Goal: Task Accomplishment & Management: Complete application form

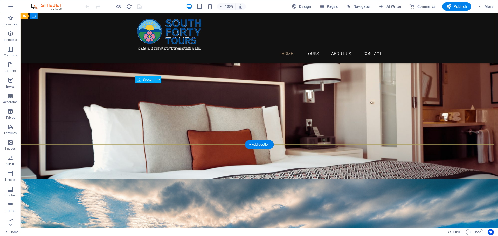
scroll to position [52, 0]
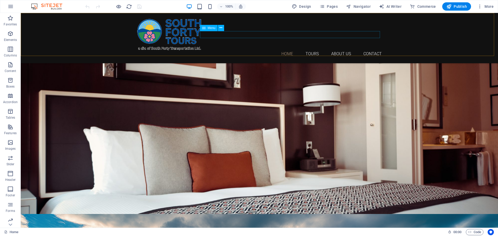
click at [311, 50] on nav "Home Tours About Us Contact" at bounding box center [259, 53] width 245 height 7
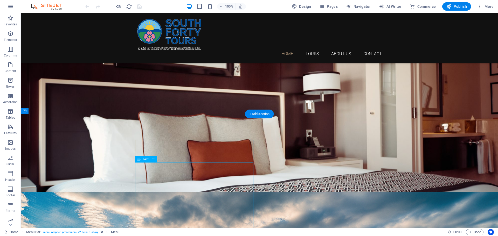
scroll to position [156, 0]
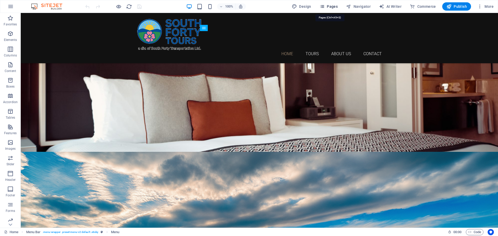
click at [330, 5] on span "Pages" at bounding box center [329, 6] width 18 height 5
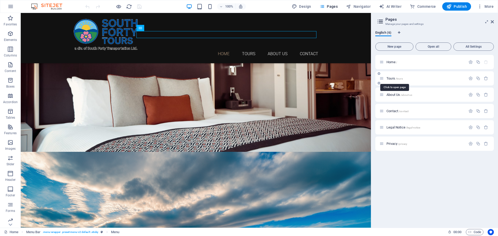
click at [394, 78] on span "Tours /tours" at bounding box center [395, 79] width 16 height 4
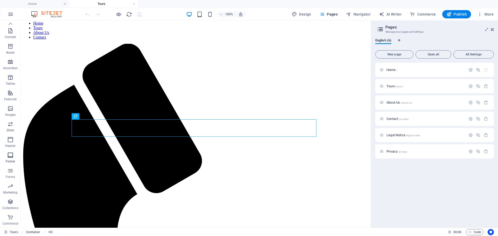
scroll to position [0, 0]
click at [10, 27] on icon "button" at bounding box center [10, 26] width 6 height 6
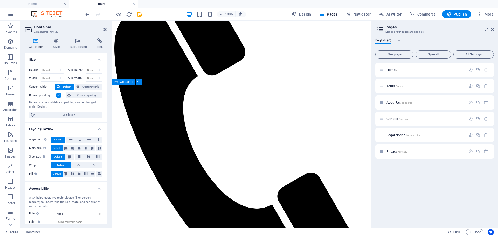
scroll to position [95, 0]
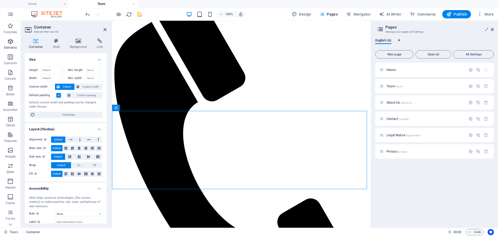
click at [11, 44] on icon "button" at bounding box center [10, 41] width 6 height 6
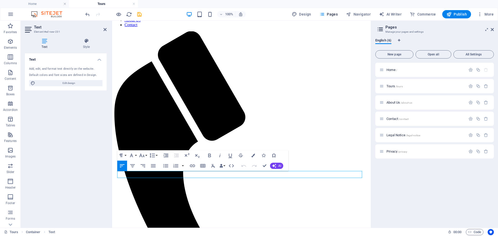
scroll to position [59, 0]
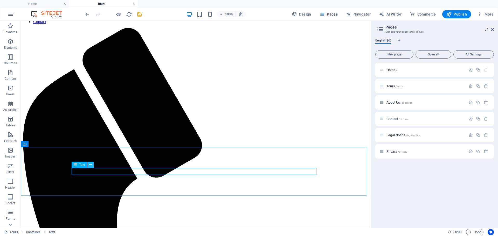
click at [90, 164] on icon at bounding box center [90, 164] width 3 height 5
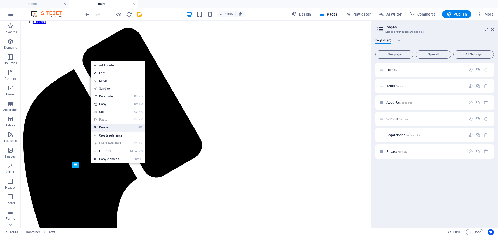
click at [106, 128] on link "⌦ Delete" at bounding box center [108, 128] width 35 height 8
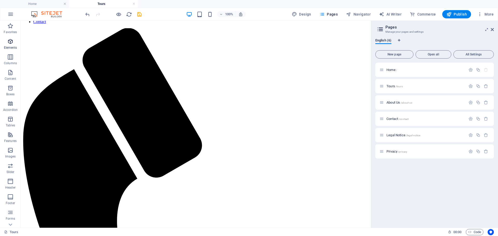
click at [11, 43] on icon "button" at bounding box center [10, 41] width 6 height 6
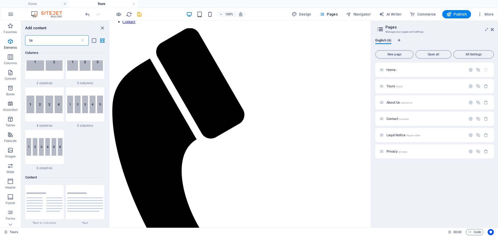
scroll to position [0, 0]
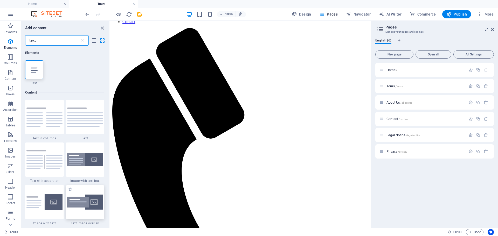
type input "text"
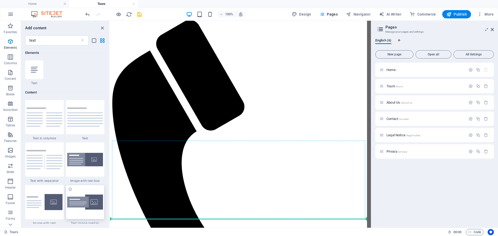
scroll to position [67, 0]
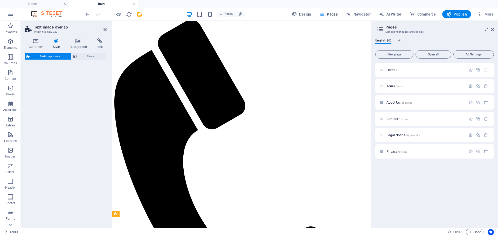
select select "rem"
select select "px"
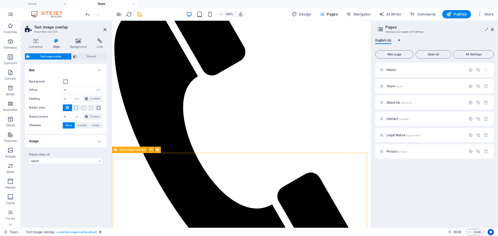
scroll to position [119, 0]
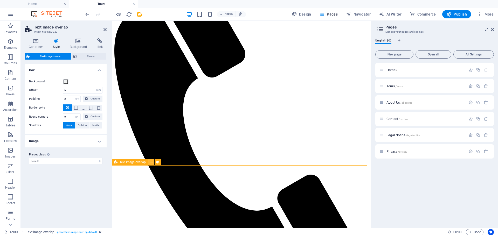
click at [151, 162] on icon at bounding box center [151, 162] width 3 height 5
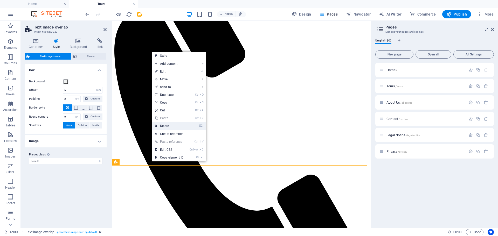
click at [169, 124] on link "⌦ Delete" at bounding box center [169, 126] width 35 height 8
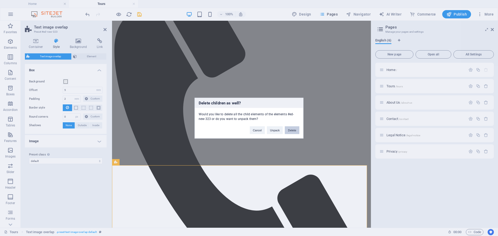
click at [294, 131] on button "Delete" at bounding box center [292, 130] width 15 height 8
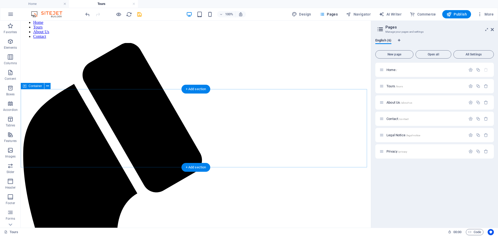
scroll to position [41, 0]
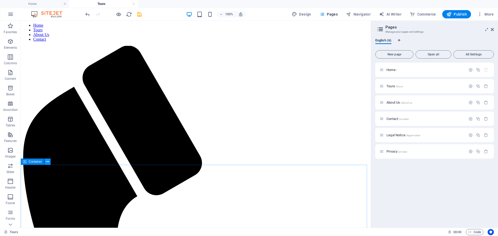
click at [47, 162] on icon at bounding box center [47, 161] width 3 height 5
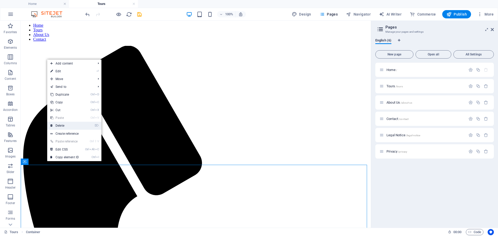
click at [64, 127] on link "⌦ Delete" at bounding box center [64, 126] width 35 height 8
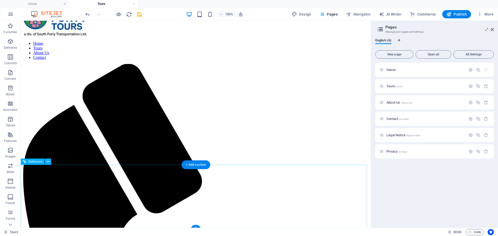
scroll to position [15, 0]
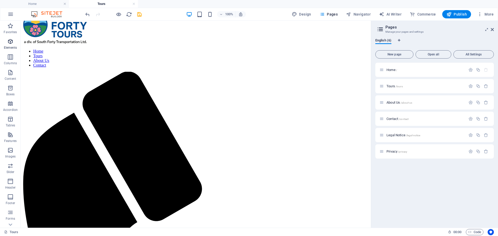
click at [11, 42] on icon "button" at bounding box center [10, 41] width 6 height 6
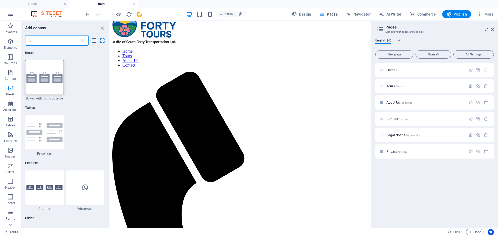
scroll to position [0, 0]
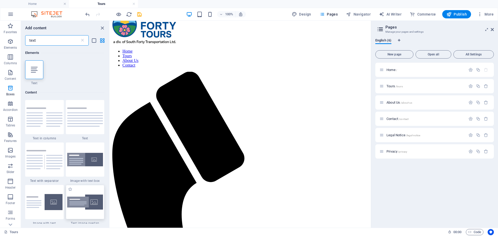
type input "text"
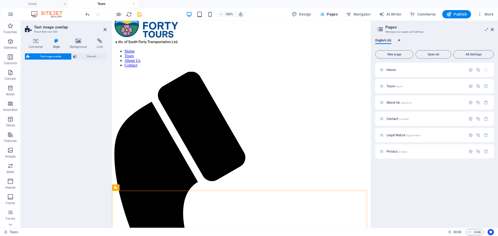
select select "rem"
select select "px"
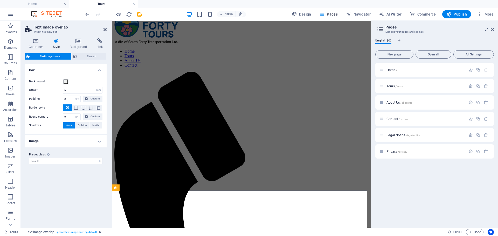
drag, startPoint x: 105, startPoint y: 29, endPoint x: 82, endPoint y: 23, distance: 24.1
click at [105, 29] on icon at bounding box center [105, 30] width 3 height 4
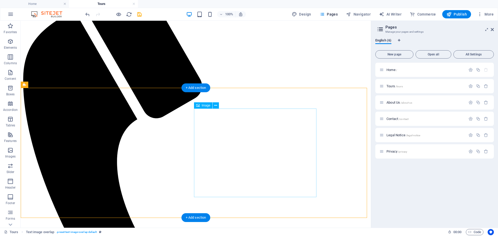
scroll to position [119, 0]
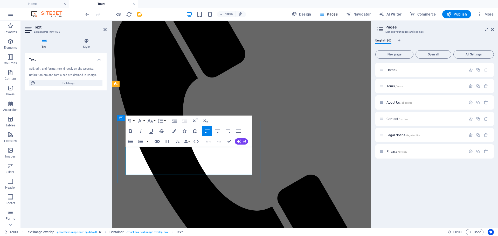
drag, startPoint x: 220, startPoint y: 172, endPoint x: 125, endPoint y: 150, distance: 96.9
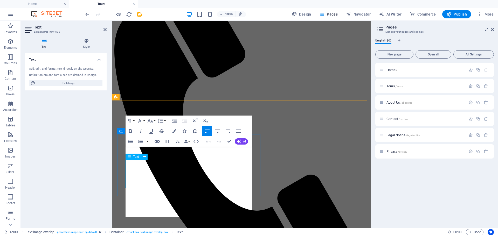
scroll to position [106, 0]
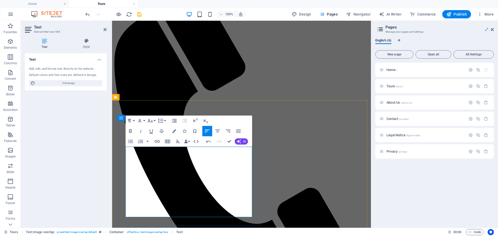
drag, startPoint x: 219, startPoint y: 157, endPoint x: 125, endPoint y: 152, distance: 94.1
drag, startPoint x: 161, startPoint y: 172, endPoint x: 214, endPoint y: 165, distance: 54.0
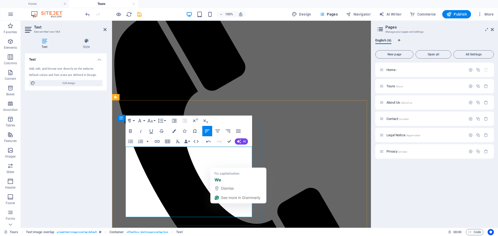
drag, startPoint x: 245, startPoint y: 164, endPoint x: 216, endPoint y: 164, distance: 29.1
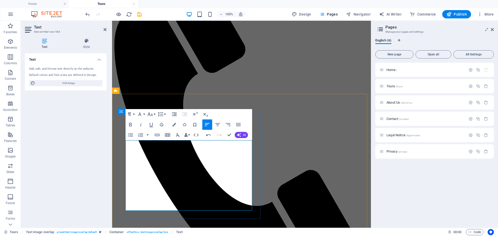
scroll to position [132, 0]
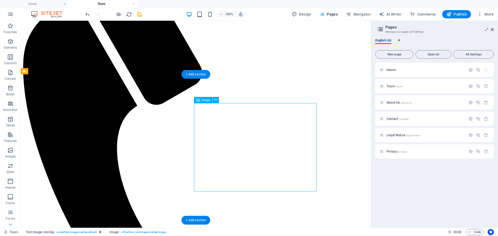
select select "%"
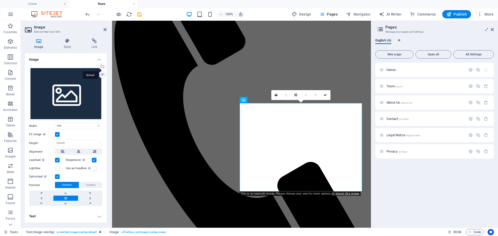
click at [101, 76] on div "Upload" at bounding box center [102, 75] width 8 height 8
click at [329, 94] on link at bounding box center [326, 95] width 10 height 10
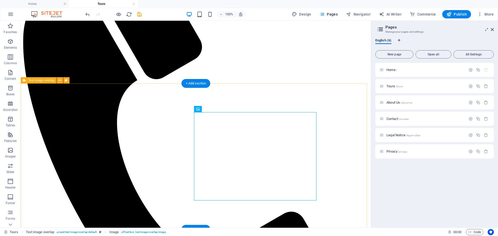
scroll to position [158, 0]
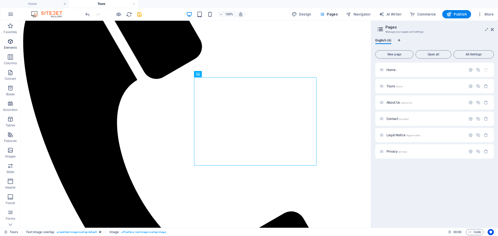
click at [11, 44] on icon "button" at bounding box center [10, 41] width 6 height 6
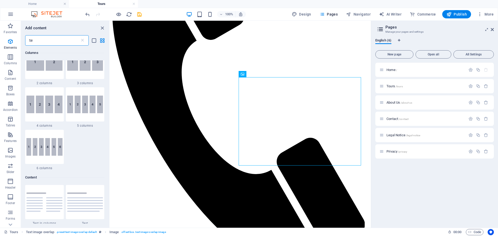
scroll to position [0, 0]
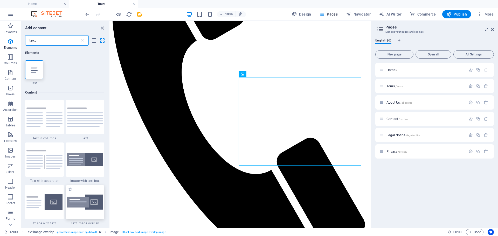
type input "text"
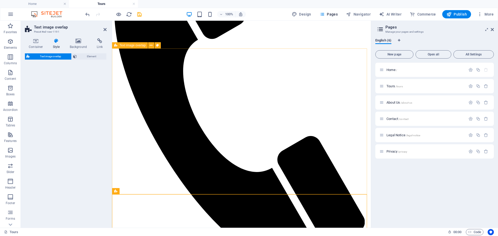
select select "rem"
select select "px"
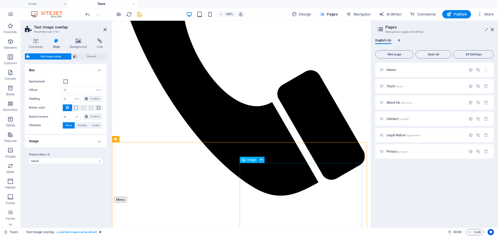
scroll to position [236, 0]
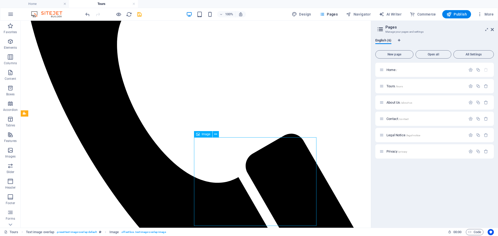
drag, startPoint x: 201, startPoint y: 146, endPoint x: 205, endPoint y: 147, distance: 4.3
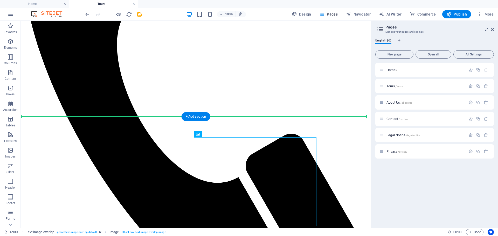
drag, startPoint x: 206, startPoint y: 144, endPoint x: 169, endPoint y: 143, distance: 37.1
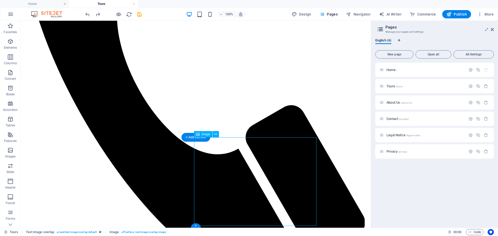
scroll to position [288, 0]
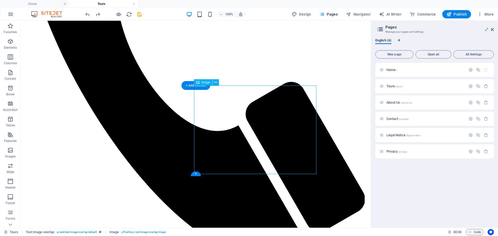
drag, startPoint x: 250, startPoint y: 165, endPoint x: 245, endPoint y: 166, distance: 4.8
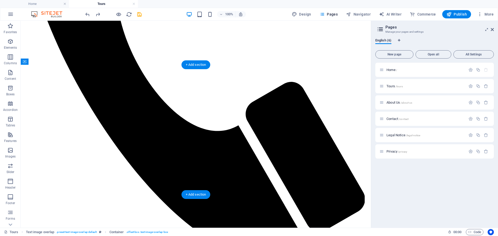
drag, startPoint x: 101, startPoint y: 117, endPoint x: 279, endPoint y: 103, distance: 177.6
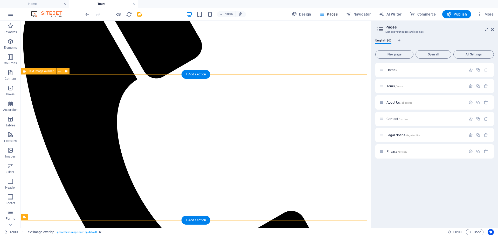
scroll to position [236, 0]
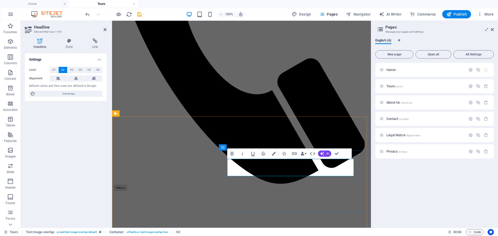
scroll to position [227, 0]
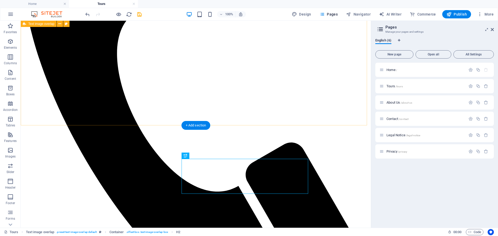
scroll to position [175, 0]
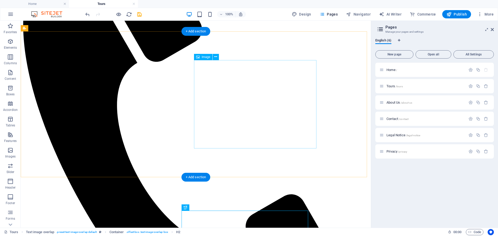
select select "%"
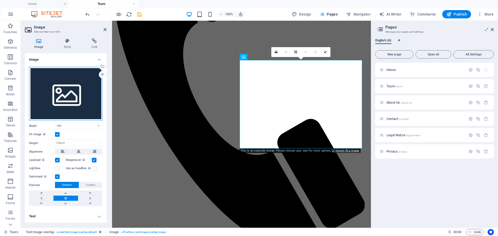
click at [87, 86] on div "Drag files here, click to choose files or select files from Files or our free s…" at bounding box center [65, 94] width 73 height 54
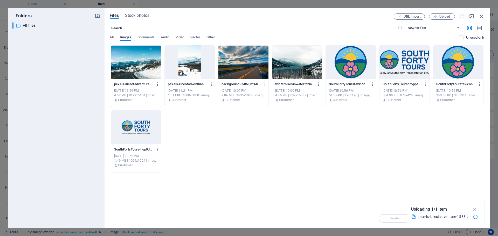
click at [214, 157] on div "pexels-lureofadventure-20400715-keVop_lWX24e5L0mqRAPAA.jpg pexels-lureofadventu…" at bounding box center [297, 109] width 375 height 128
click at [481, 16] on icon "button" at bounding box center [482, 16] width 6 height 6
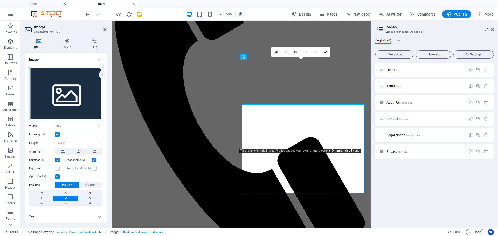
scroll to position [175, 0]
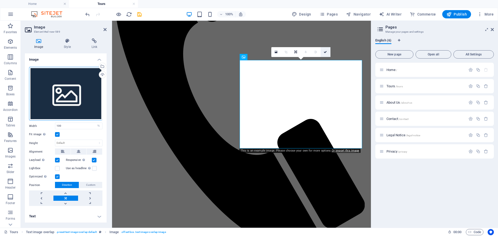
click at [325, 50] on link at bounding box center [326, 52] width 10 height 10
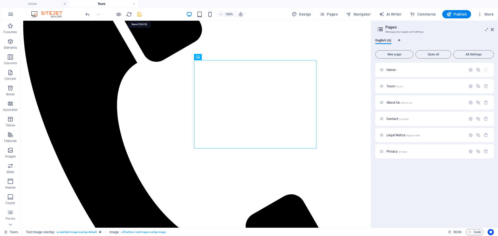
click at [140, 15] on icon "save" at bounding box center [140, 14] width 6 height 6
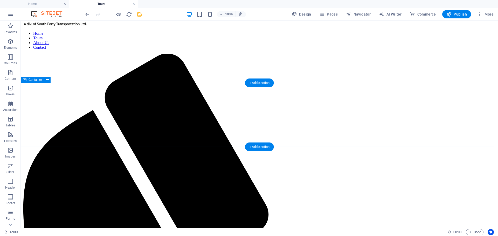
scroll to position [26, 0]
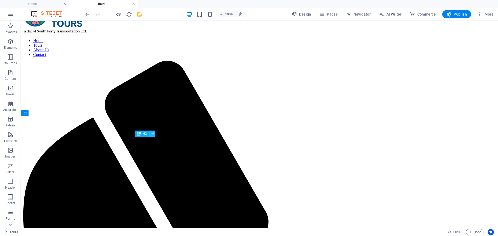
click at [151, 133] on icon at bounding box center [152, 133] width 3 height 5
click at [48, 113] on icon at bounding box center [47, 113] width 3 height 5
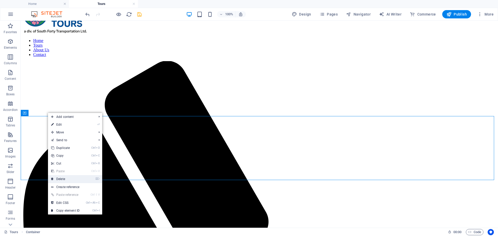
click at [72, 181] on link "⌦ Delete" at bounding box center [65, 179] width 35 height 8
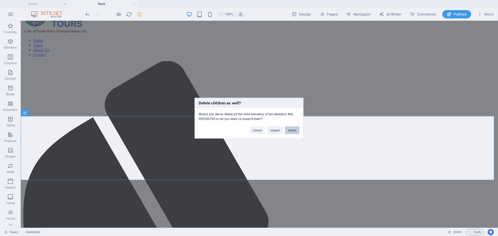
click at [291, 132] on button "Delete" at bounding box center [292, 130] width 15 height 8
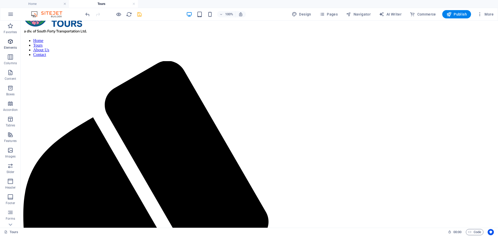
click at [11, 43] on icon "button" at bounding box center [10, 41] width 6 height 6
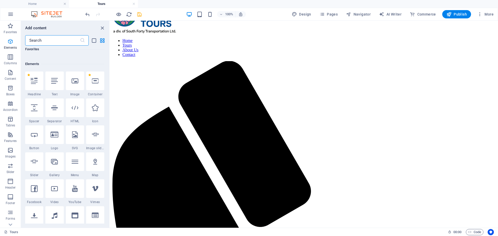
scroll to position [55, 0]
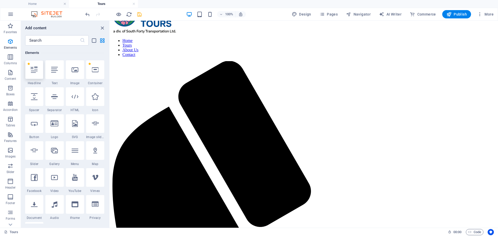
click at [34, 71] on icon at bounding box center [34, 69] width 7 height 7
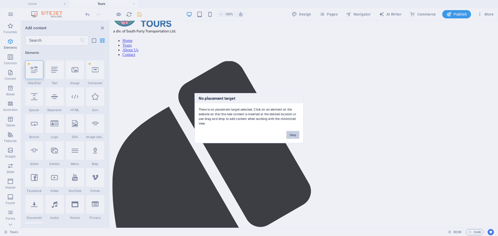
click at [295, 136] on button "Okay" at bounding box center [293, 135] width 13 height 8
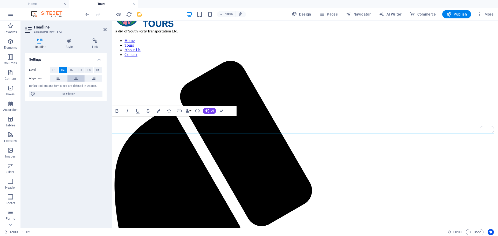
click at [75, 78] on icon at bounding box center [76, 79] width 4 height 6
click at [58, 68] on button "H1" at bounding box center [54, 70] width 9 height 6
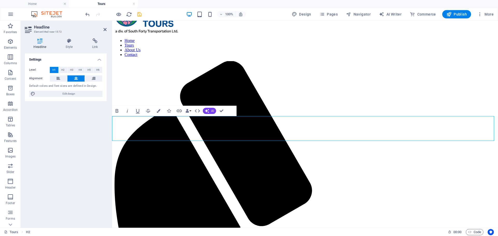
drag, startPoint x: 382, startPoint y: 129, endPoint x: 180, endPoint y: 128, distance: 202.0
drag, startPoint x: 426, startPoint y: 130, endPoint x: 223, endPoint y: 129, distance: 203.3
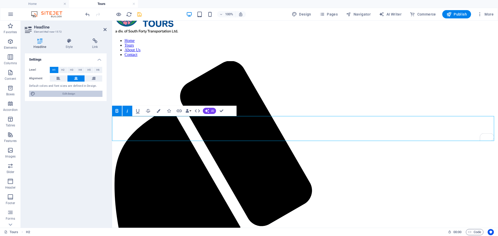
click at [69, 91] on span "Edit design" at bounding box center [69, 94] width 64 height 6
select select "rem"
select select "300"
select select "px"
select select "rem"
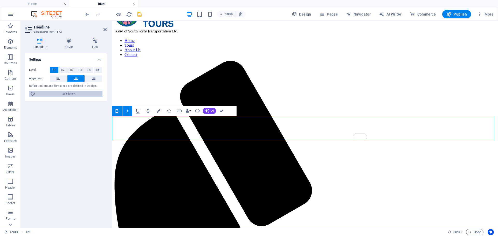
select select "400"
select select "px"
select select "rem"
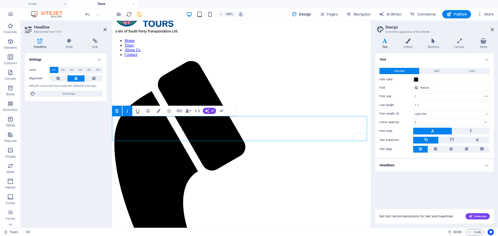
click at [397, 161] on h4 "Headlines" at bounding box center [435, 165] width 119 height 12
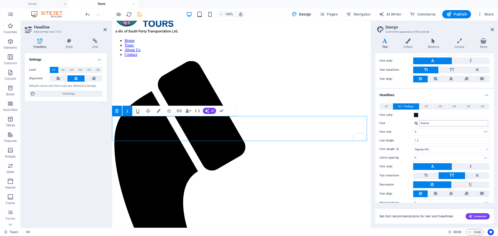
scroll to position [78, 0]
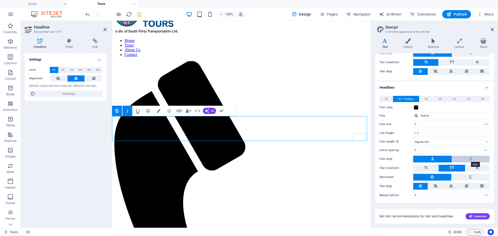
click at [470, 159] on icon at bounding box center [471, 159] width 2 height 6
click at [426, 159] on button at bounding box center [433, 159] width 39 height 7
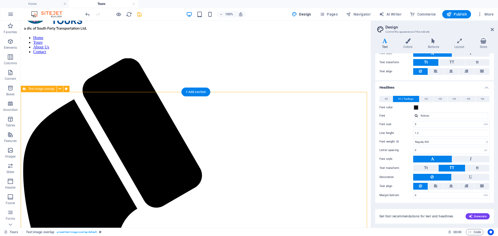
scroll to position [26, 0]
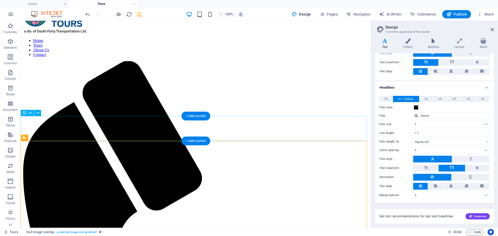
drag, startPoint x: 219, startPoint y: 135, endPoint x: 231, endPoint y: 161, distance: 28.6
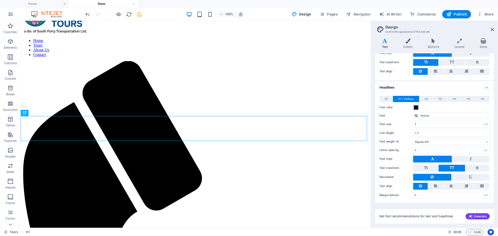
click at [418, 108] on span at bounding box center [416, 108] width 4 height 4
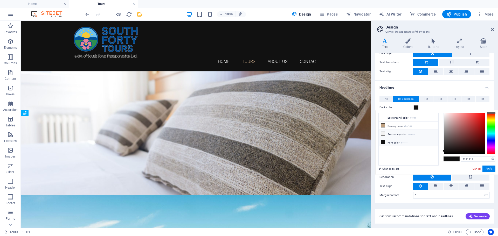
click at [383, 133] on icon at bounding box center [383, 134] width 4 height 4
click at [384, 125] on icon at bounding box center [383, 126] width 4 height 4
type input "#bfa183"
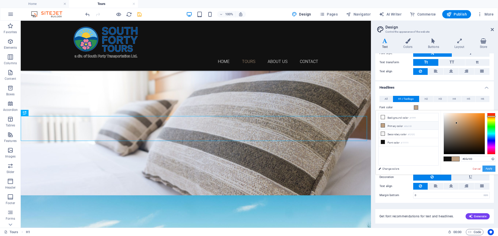
click at [493, 168] on button "Apply" at bounding box center [489, 169] width 13 height 6
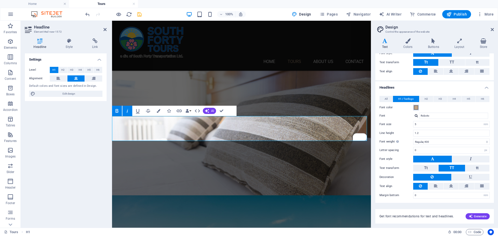
click at [418, 107] on span at bounding box center [416, 108] width 4 height 4
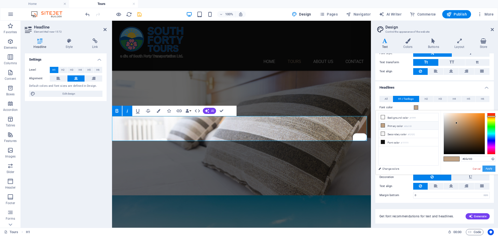
click at [491, 169] on button "Apply" at bounding box center [489, 169] width 13 height 6
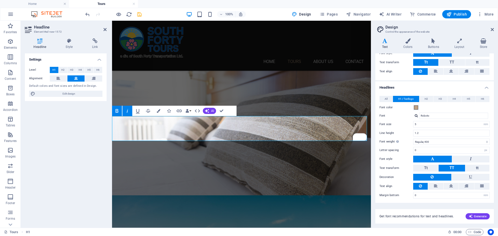
click at [90, 125] on div "Settings Level H1 H2 H3 H4 H5 H6 Alignment Default colors and font sizes are de…" at bounding box center [66, 138] width 82 height 171
click at [71, 36] on div "Headline Style Link Settings Level H1 H2 H3 H4 H5 H6 Alignment Default colors a…" at bounding box center [66, 131] width 90 height 194
click at [71, 41] on icon at bounding box center [69, 40] width 24 height 5
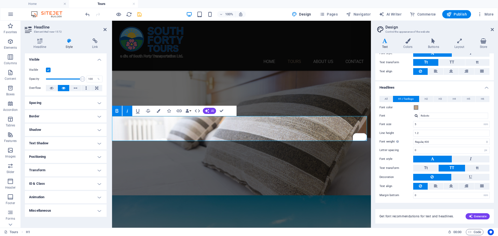
click at [63, 117] on h4 "Border" at bounding box center [66, 116] width 82 height 12
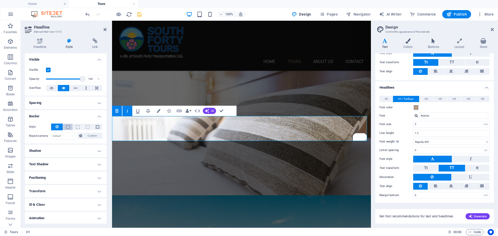
click at [69, 127] on span at bounding box center [68, 127] width 4 height 4
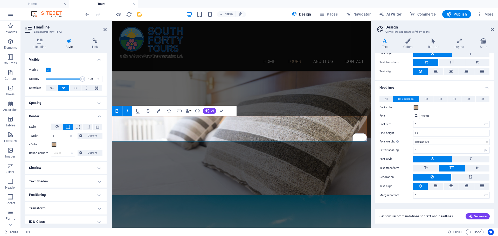
click at [69, 127] on span at bounding box center [68, 127] width 4 height 4
click at [60, 127] on button at bounding box center [57, 127] width 12 height 7
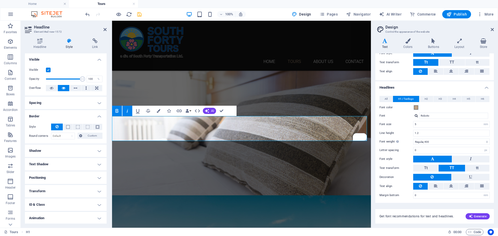
click at [82, 220] on h4 "Animation" at bounding box center [66, 218] width 82 height 12
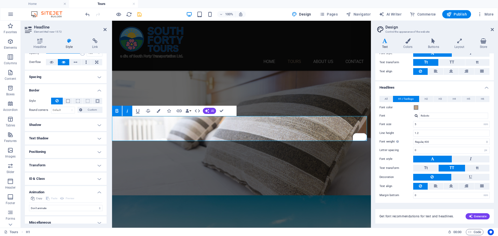
scroll to position [31, 0]
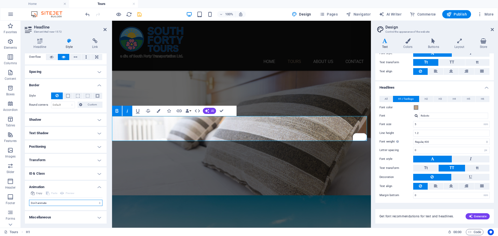
click at [99, 203] on select "Don't animate Show / Hide Slide up/down Zoom in/out Slide left to right Slide r…" at bounding box center [65, 203] width 73 height 6
click at [109, 180] on div "Headline Style Link Settings Level H1 H2 H3 H4 H5 H6 Alignment Default colors a…" at bounding box center [66, 131] width 90 height 194
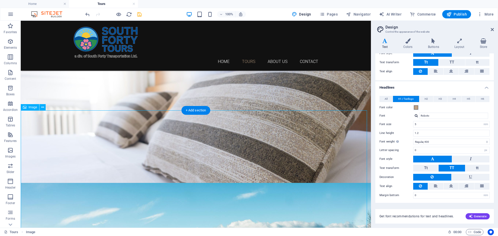
scroll to position [52, 0]
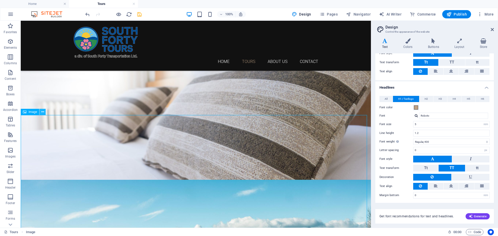
click at [43, 113] on icon at bounding box center [42, 112] width 3 height 5
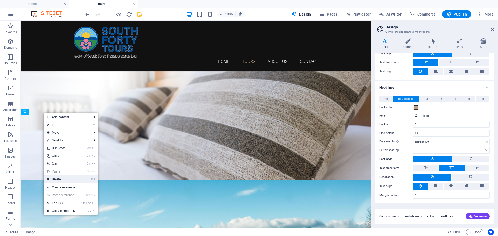
click at [57, 180] on link "⌦ Delete" at bounding box center [61, 180] width 35 height 8
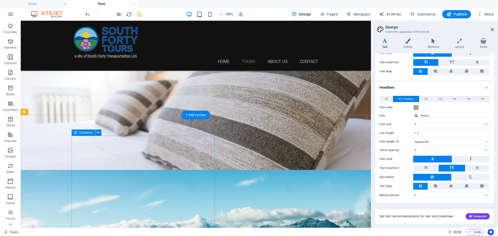
scroll to position [104, 0]
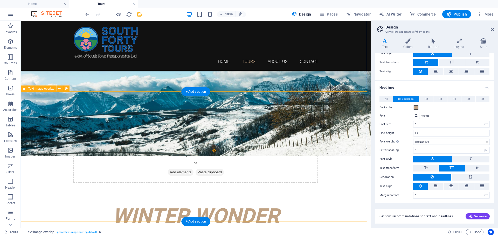
scroll to position [234, 0]
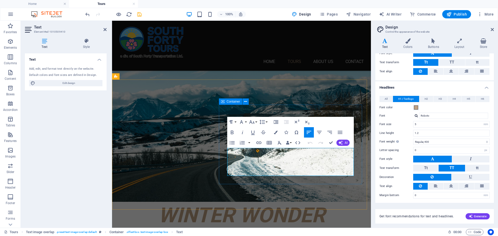
drag, startPoint x: 327, startPoint y: 173, endPoint x: 228, endPoint y: 152, distance: 101.6
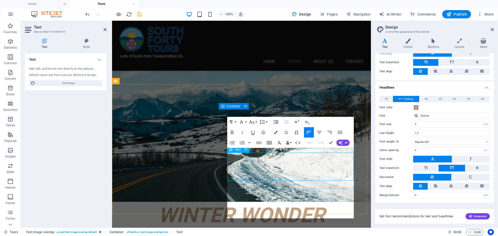
scroll to position [229, 0]
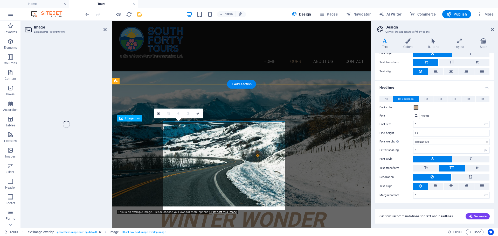
select select "%"
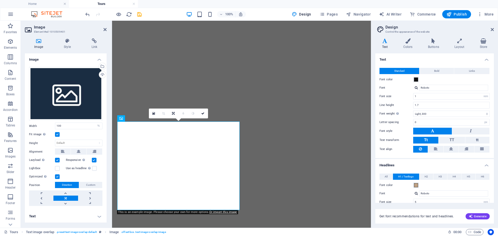
select select "%"
select select "rem"
select select "300"
select select "px"
select select "rem"
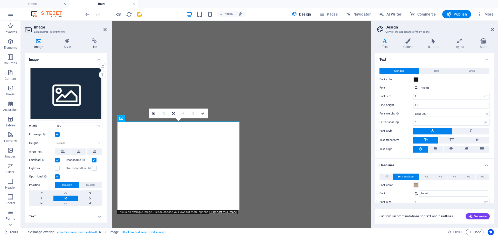
select select "400"
select select "px"
select select "rem"
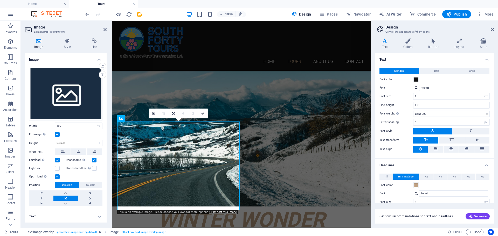
scroll to position [78, 0]
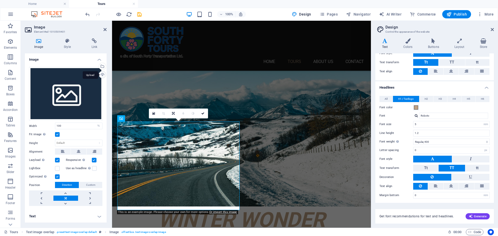
click at [103, 76] on div "Upload" at bounding box center [102, 75] width 8 height 8
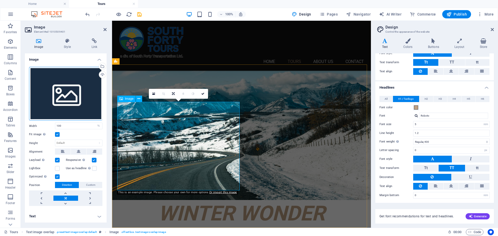
scroll to position [229, 0]
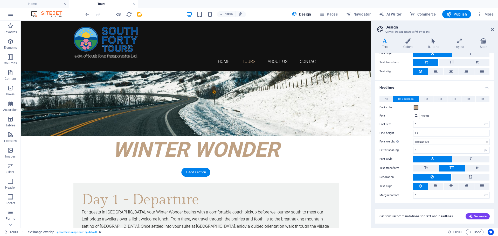
scroll to position [307, 0]
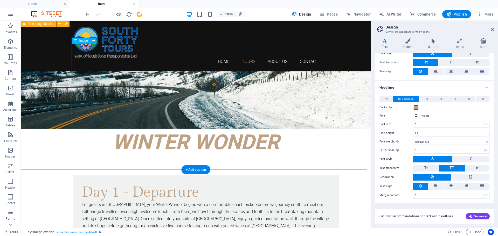
click at [492, 30] on icon at bounding box center [492, 30] width 3 height 4
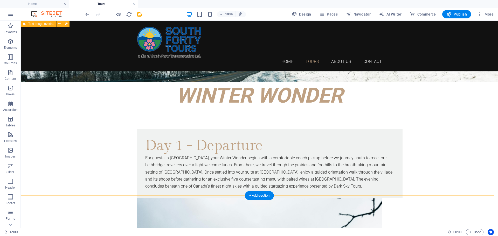
scroll to position [359, 0]
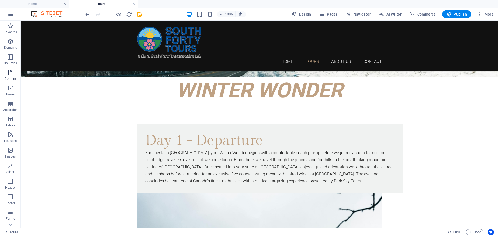
click at [13, 73] on icon "button" at bounding box center [10, 73] width 6 height 6
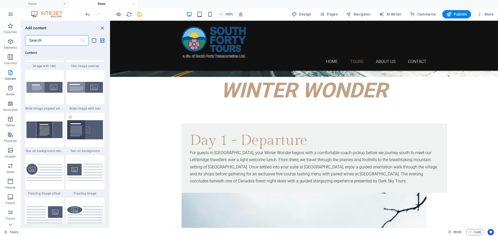
scroll to position [1038, 0]
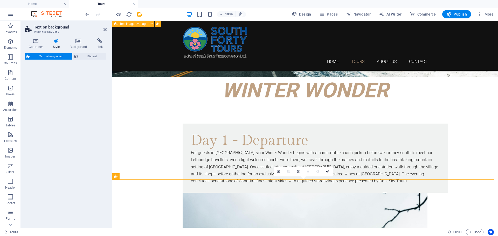
select select "%"
select select "rem"
select select "px"
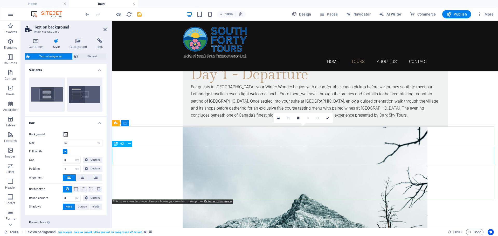
scroll to position [437, 0]
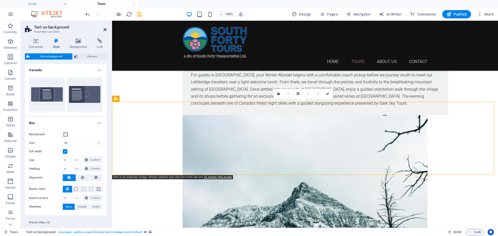
click at [104, 29] on icon at bounding box center [105, 30] width 3 height 4
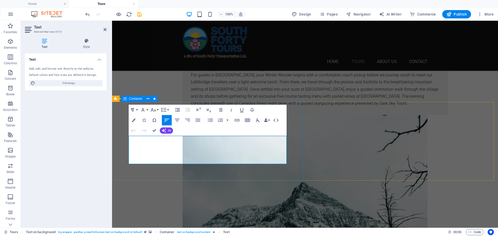
drag, startPoint x: 248, startPoint y: 162, endPoint x: 123, endPoint y: 140, distance: 126.2
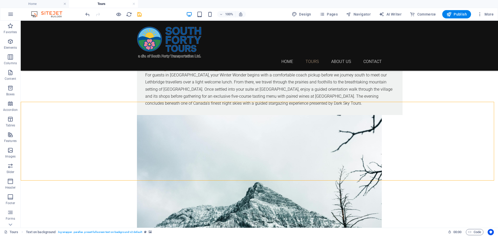
select select "%"
select select "rem"
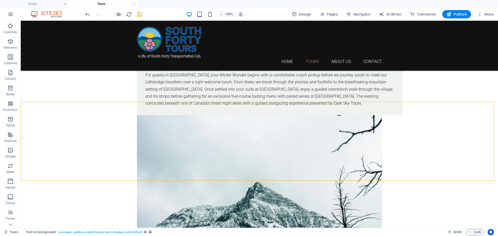
select select "px"
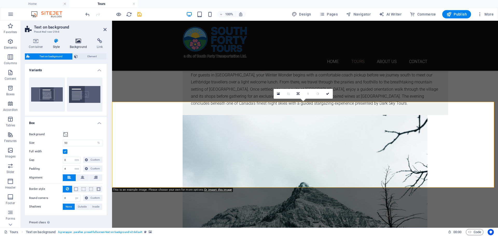
click at [83, 44] on h4 "Background" at bounding box center [79, 43] width 27 height 11
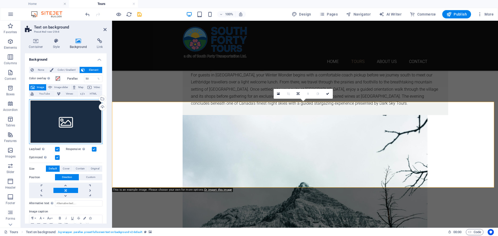
click at [77, 117] on div "Drag files here, click to choose files or select files from Files or our free s…" at bounding box center [65, 121] width 73 height 45
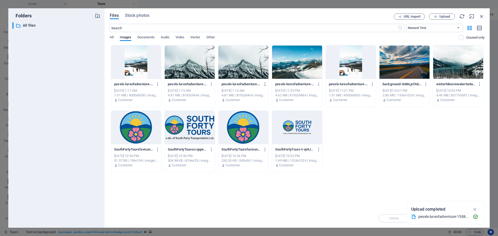
click at [265, 83] on icon "button" at bounding box center [265, 84] width 5 height 5
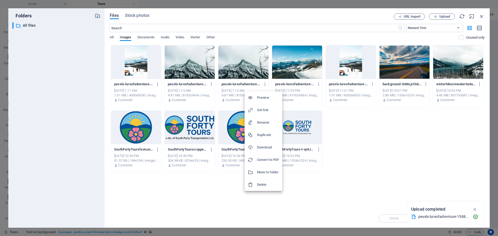
click at [263, 187] on h6 "Delete" at bounding box center [268, 185] width 22 height 6
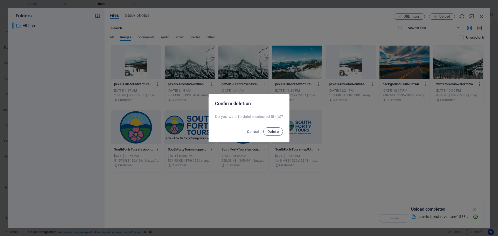
click at [275, 133] on span "Delete" at bounding box center [273, 132] width 11 height 4
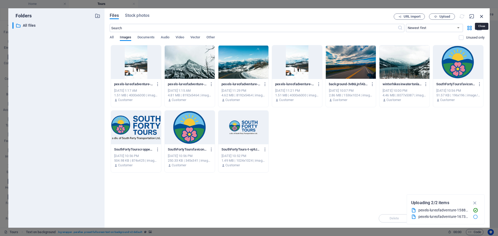
click at [481, 17] on icon "button" at bounding box center [482, 16] width 6 height 6
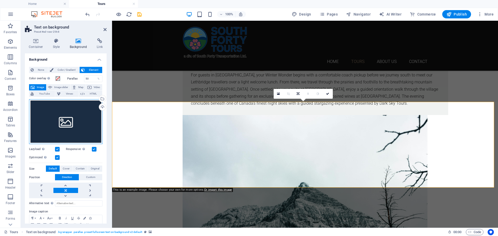
click at [84, 116] on div "Drag files here, click to choose files or select files from Files or our free s…" at bounding box center [65, 121] width 73 height 45
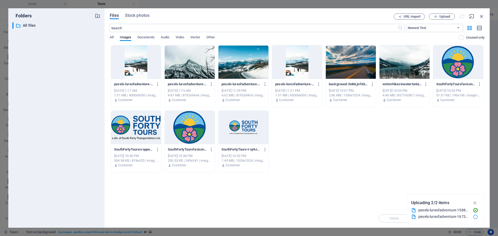
click at [84, 116] on div "​ All files All files" at bounding box center [56, 123] width 88 height 202
click at [327, 167] on div "pexels-lureofadventure-15448451-d_WGGsOv1zEkWarfNzR77Q.jpg pexels-lureofadventu…" at bounding box center [297, 109] width 375 height 128
click at [211, 150] on icon "button" at bounding box center [211, 149] width 5 height 5
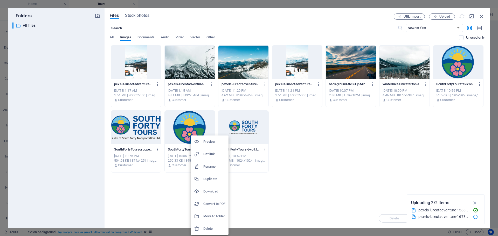
click at [209, 228] on h6 "Delete" at bounding box center [215, 229] width 22 height 6
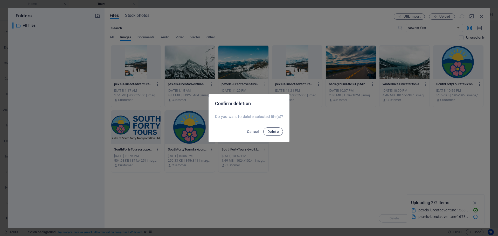
click at [271, 131] on span "Delete" at bounding box center [273, 132] width 11 height 4
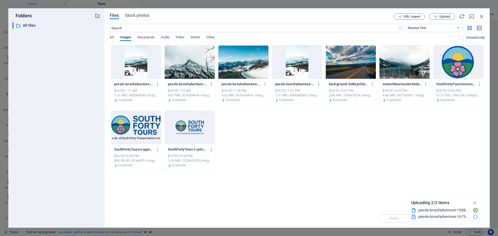
click at [319, 83] on icon "button" at bounding box center [319, 84] width 5 height 5
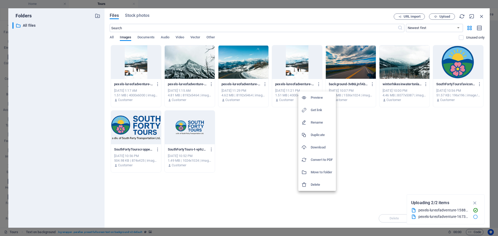
click at [317, 184] on h6 "Delete" at bounding box center [322, 185] width 22 height 6
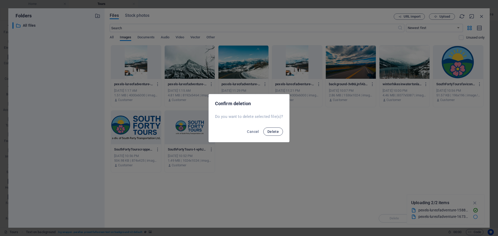
click at [279, 132] on button "Delete" at bounding box center [273, 132] width 20 height 8
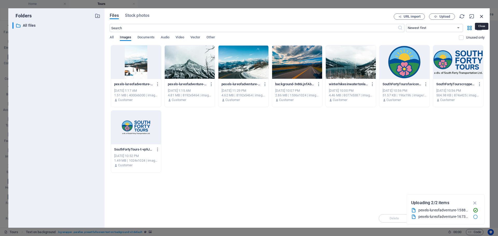
click at [481, 18] on icon "button" at bounding box center [482, 16] width 6 height 6
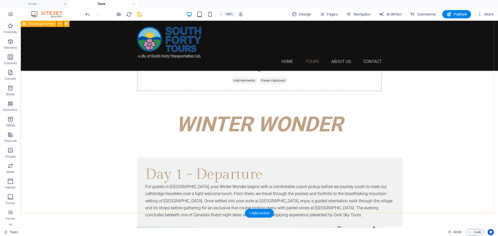
scroll to position [429, 0]
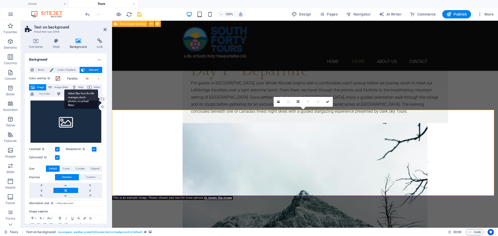
click at [102, 100] on div "Select files from the file manager, stock photos, or upload file(s)" at bounding box center [102, 100] width 8 height 8
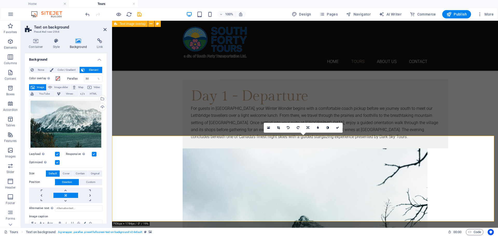
scroll to position [403, 0]
click at [337, 128] on icon at bounding box center [337, 127] width 3 height 3
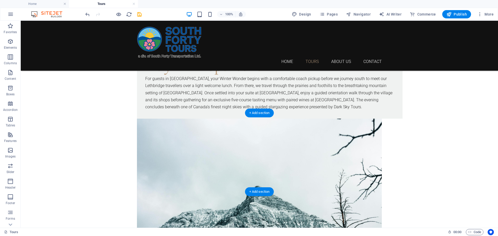
scroll to position [441, 0]
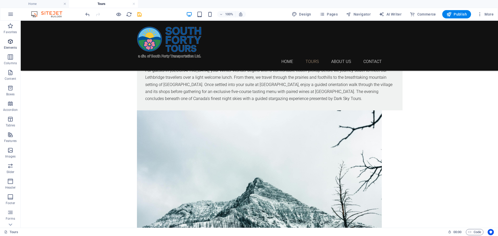
click at [11, 42] on icon "button" at bounding box center [10, 41] width 6 height 6
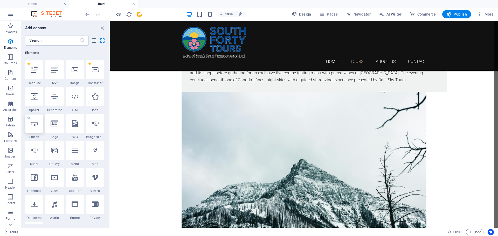
scroll to position [462, 0]
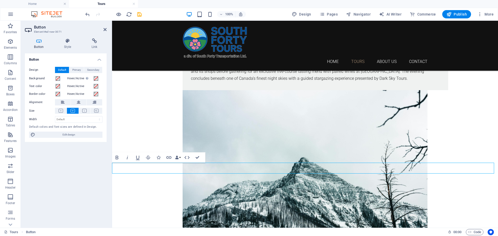
drag, startPoint x: 153, startPoint y: 169, endPoint x: 116, endPoint y: 168, distance: 37.6
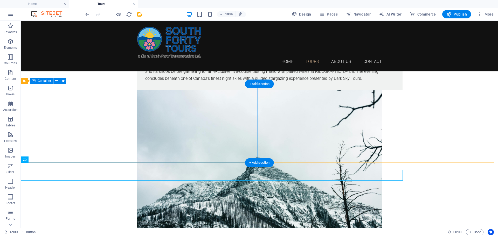
scroll to position [455, 0]
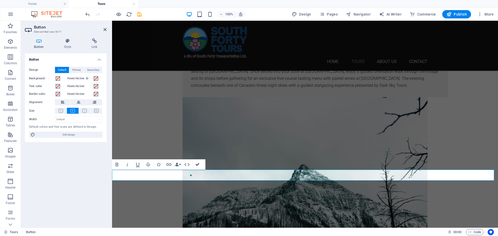
scroll to position [448, 0]
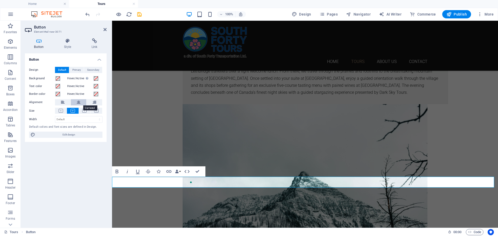
click at [78, 104] on icon at bounding box center [79, 102] width 4 height 6
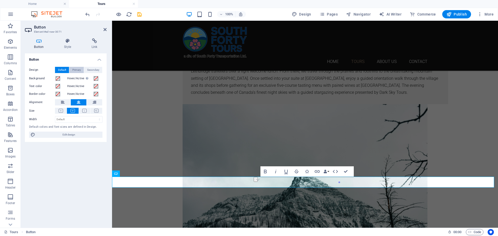
click at [77, 71] on span "Primary" at bounding box center [76, 70] width 9 height 6
click at [63, 71] on span "Default" at bounding box center [62, 70] width 8 height 6
click at [60, 80] on span at bounding box center [58, 79] width 4 height 4
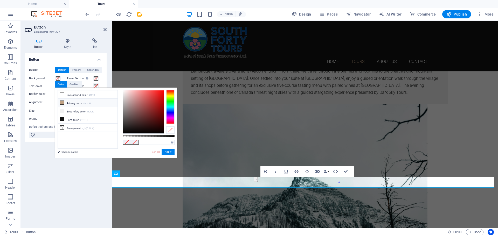
click at [63, 102] on icon at bounding box center [62, 103] width 4 height 4
type input "#bfa183"
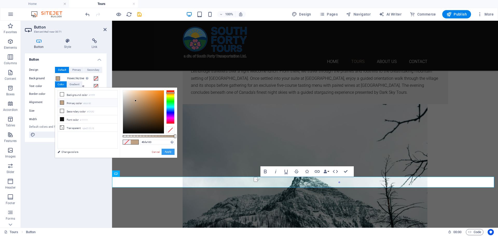
click at [167, 152] on button "Apply" at bounding box center [168, 152] width 13 height 6
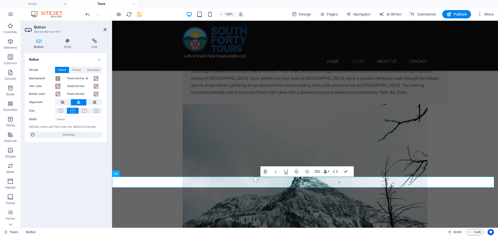
click at [58, 86] on span at bounding box center [58, 86] width 4 height 4
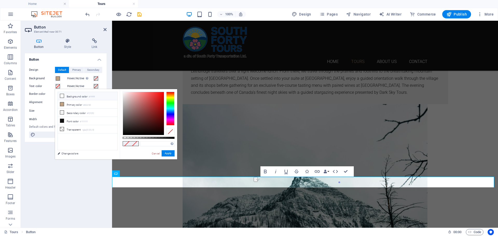
click at [64, 95] on icon at bounding box center [62, 96] width 4 height 4
click at [63, 118] on li "Font color #111111" at bounding box center [88, 121] width 60 height 8
type input "#111111"
click at [170, 155] on button "Apply" at bounding box center [168, 154] width 13 height 6
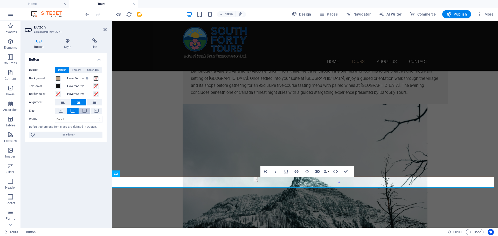
click at [87, 111] on button at bounding box center [85, 111] width 12 height 6
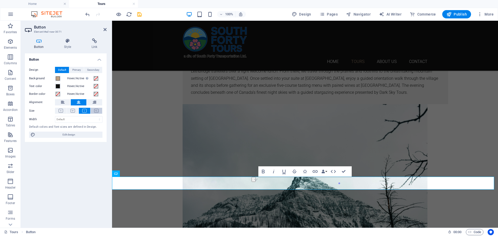
click at [97, 111] on icon at bounding box center [96, 111] width 4 height 4
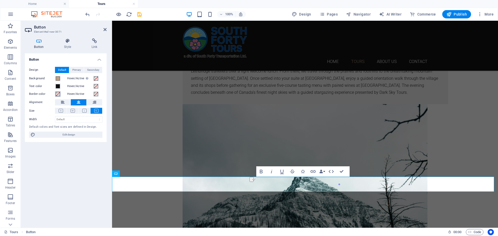
click at [58, 95] on span at bounding box center [58, 94] width 4 height 4
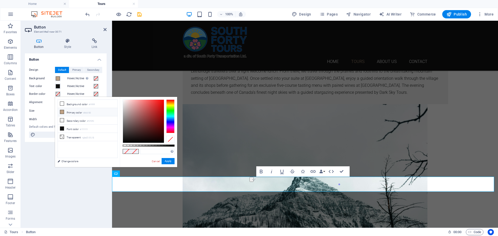
click at [63, 111] on icon at bounding box center [62, 112] width 4 height 4
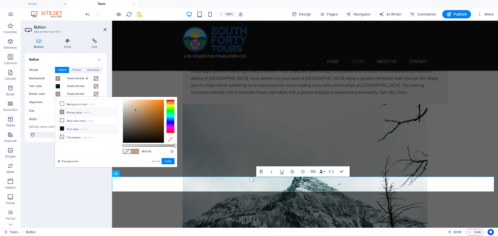
click at [62, 127] on icon at bounding box center [62, 129] width 4 height 4
type input "#111111"
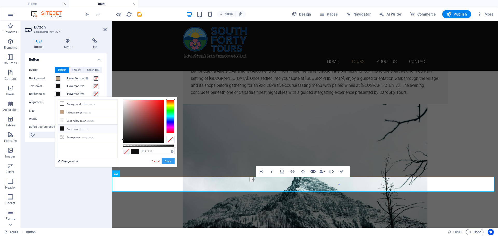
click at [172, 160] on button "Apply" at bounding box center [168, 161] width 13 height 6
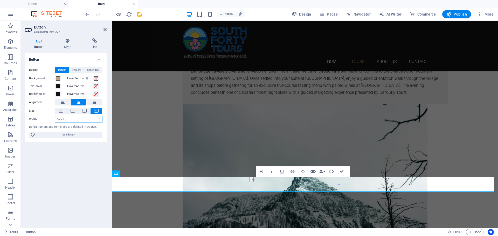
click at [79, 119] on select "Default px rem % em vh vw" at bounding box center [78, 120] width 47 height 6
click at [81, 70] on span "Primary" at bounding box center [76, 70] width 9 height 6
click at [93, 70] on span "Secondary" at bounding box center [93, 70] width 12 height 6
click at [63, 69] on span "Default" at bounding box center [62, 70] width 8 height 6
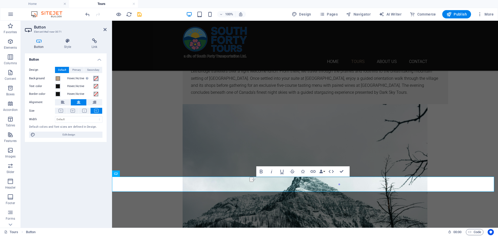
click at [97, 78] on span at bounding box center [96, 79] width 4 height 4
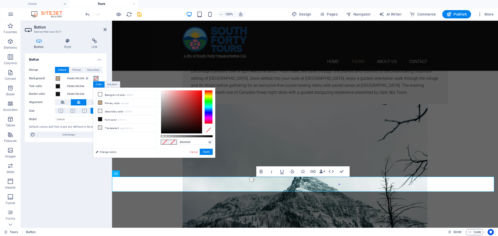
click at [209, 103] on div at bounding box center [209, 107] width 8 height 34
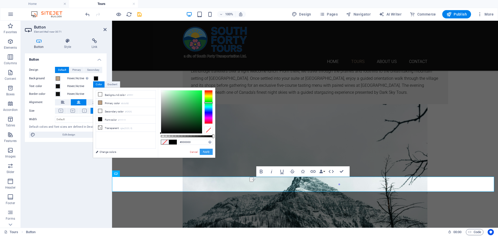
click at [207, 152] on button "Apply" at bounding box center [206, 152] width 13 height 6
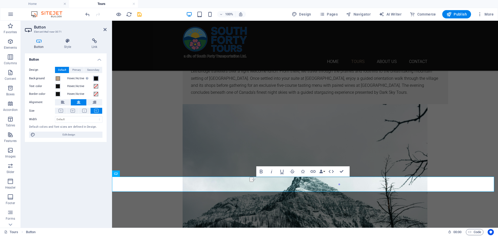
click at [96, 79] on span at bounding box center [96, 79] width 4 height 4
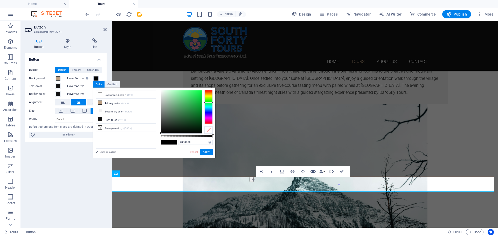
type input "#2aa84c"
click at [192, 105] on div at bounding box center [181, 112] width 41 height 43
click at [212, 151] on button "Apply" at bounding box center [206, 152] width 13 height 6
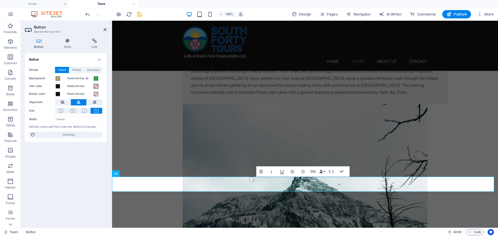
click at [94, 87] on span at bounding box center [96, 86] width 4 height 4
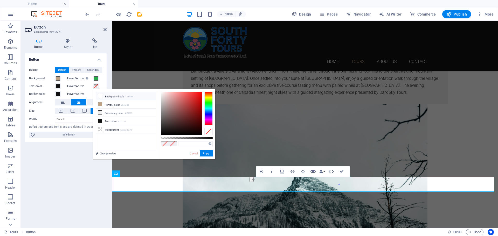
click at [100, 96] on icon at bounding box center [100, 96] width 4 height 4
type input "#ffffff"
click at [206, 153] on button "Apply" at bounding box center [206, 154] width 13 height 6
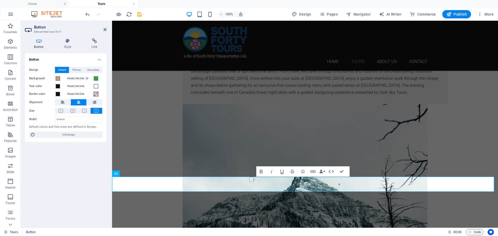
click at [97, 95] on span at bounding box center [96, 94] width 4 height 4
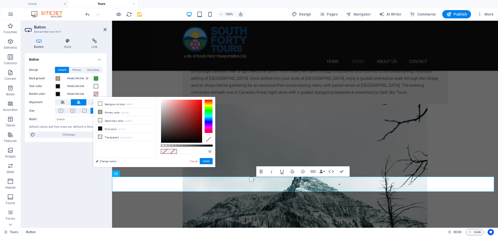
type input "#000000"
click at [210, 106] on div at bounding box center [209, 117] width 8 height 34
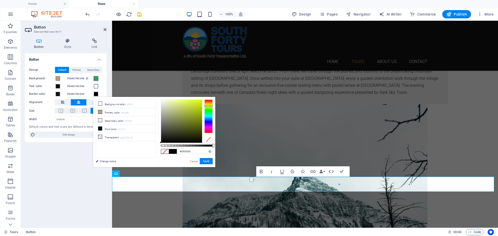
click at [97, 79] on span at bounding box center [96, 79] width 4 height 4
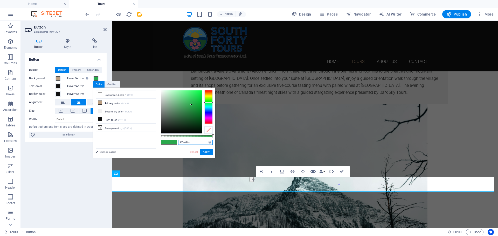
drag, startPoint x: 197, startPoint y: 143, endPoint x: 175, endPoint y: 142, distance: 21.3
click at [175, 142] on div "#2aa84c Supported formats #0852ed rgb(8, 82, 237) rgba(8, 82, 237, 90%) hsv(221…" at bounding box center [186, 161] width 57 height 146
drag, startPoint x: 181, startPoint y: 144, endPoint x: 187, endPoint y: 143, distance: 6.0
click at [181, 144] on input "text" at bounding box center [195, 142] width 35 height 5
type input "#009444"
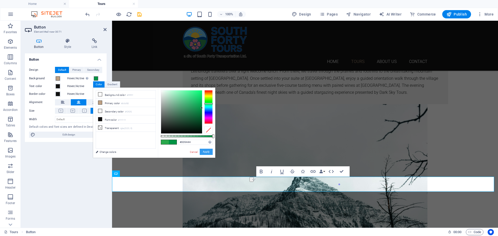
click at [209, 152] on button "Apply" at bounding box center [206, 152] width 13 height 6
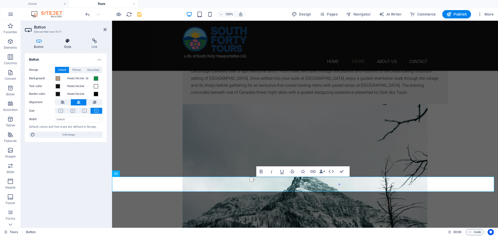
click at [71, 47] on h4 "Style" at bounding box center [69, 43] width 28 height 11
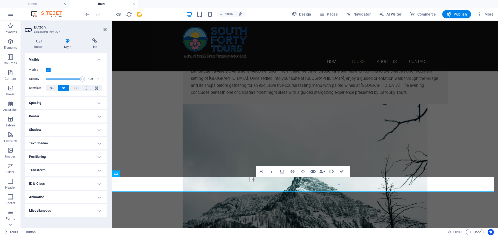
click at [98, 145] on h4 "Text Shadow" at bounding box center [66, 143] width 82 height 12
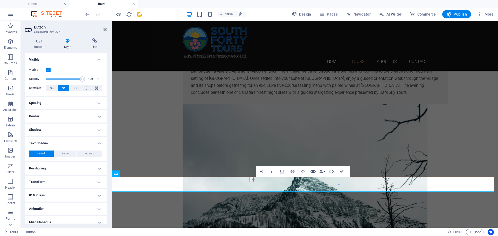
click at [98, 127] on h4 "Shadow" at bounding box center [66, 130] width 82 height 12
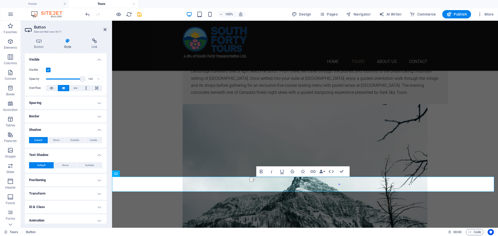
click at [91, 115] on h4 "Border" at bounding box center [66, 116] width 82 height 12
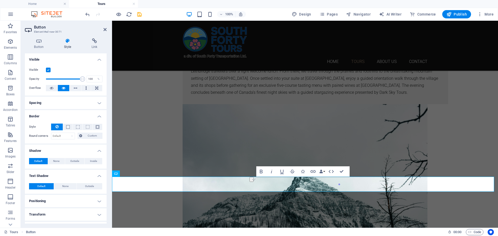
click at [101, 116] on h4 "Border" at bounding box center [66, 114] width 82 height 9
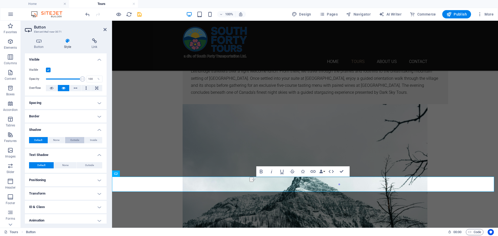
click at [79, 140] on button "Outside" at bounding box center [74, 140] width 19 height 6
type input "2"
type input "4"
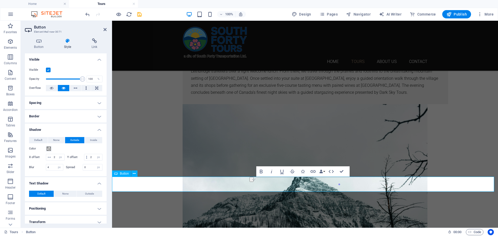
click at [104, 30] on icon at bounding box center [105, 30] width 3 height 4
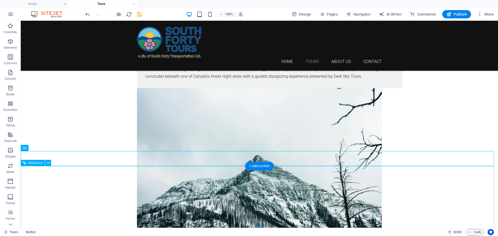
scroll to position [470, 0]
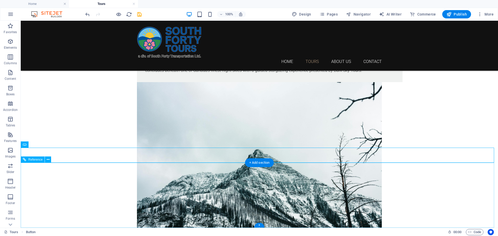
select select "px"
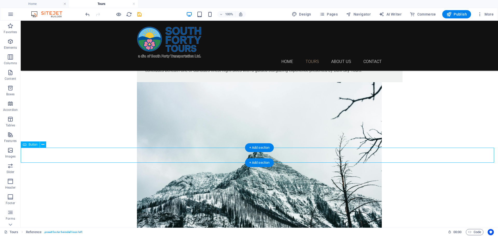
select select "px"
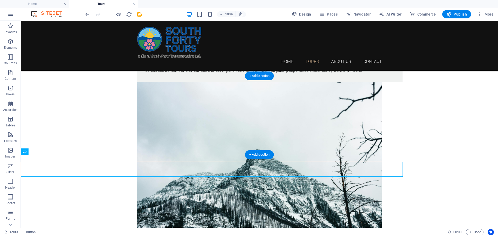
scroll to position [463, 0]
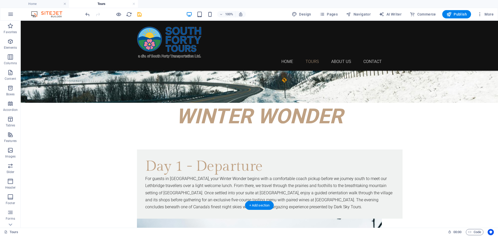
scroll to position [470, 0]
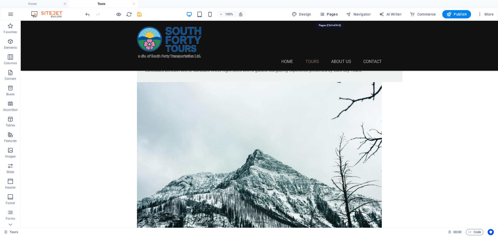
click at [330, 14] on span "Pages" at bounding box center [329, 14] width 18 height 5
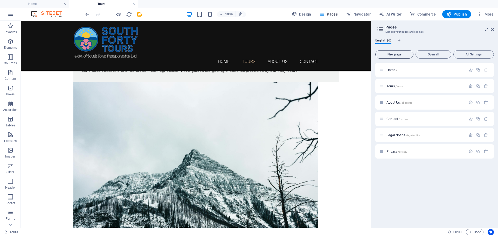
click at [394, 54] on span "New page" at bounding box center [394, 54] width 33 height 3
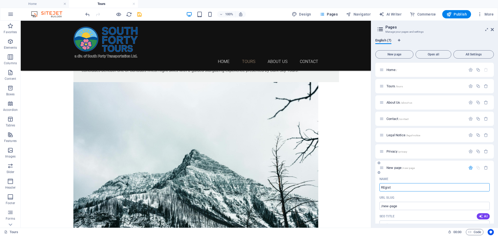
type input "REgis"
type input "/regist"
type input "Register"
type input "/register"
type input "R"
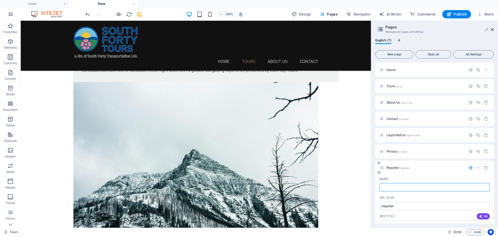
type input "B"
type input "/"
type input "Booking"
type input "/booking"
type input "Booking"
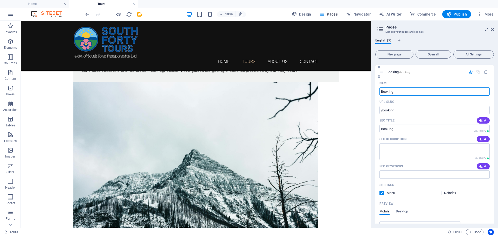
scroll to position [104, 0]
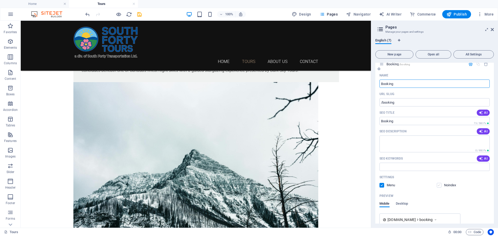
type input "Booking"
click at [437, 186] on label at bounding box center [439, 185] width 5 height 5
click at [0, 0] on input "checkbox" at bounding box center [0, 0] width 0 height 0
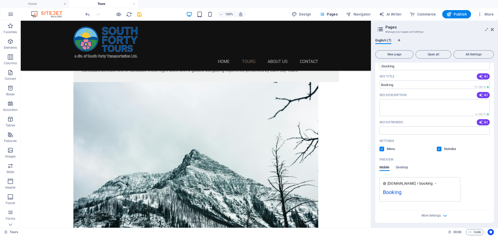
scroll to position [141, 0]
click at [382, 148] on label at bounding box center [382, 148] width 5 height 5
click at [0, 0] on input "checkbox" at bounding box center [0, 0] width 0 height 0
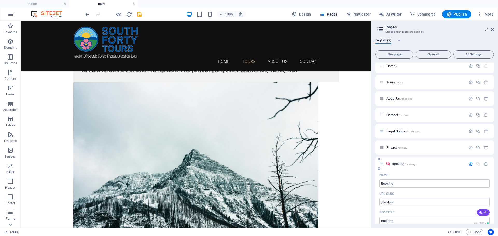
scroll to position [0, 0]
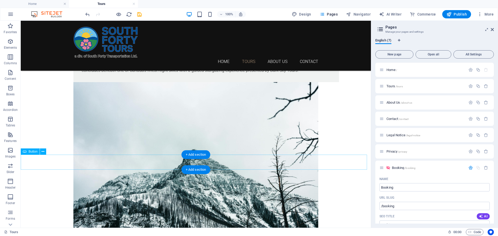
select select "px"
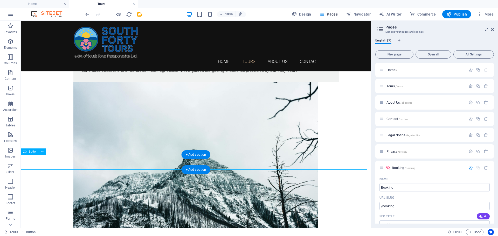
select select "px"
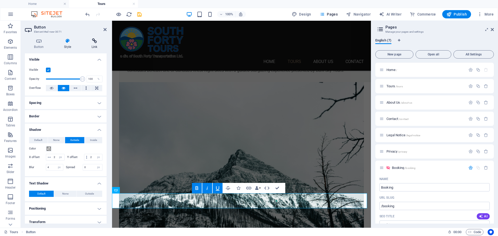
click at [96, 41] on icon at bounding box center [94, 40] width 24 height 5
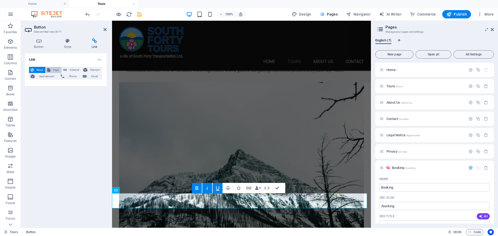
click at [55, 70] on span "Page" at bounding box center [56, 70] width 8 height 6
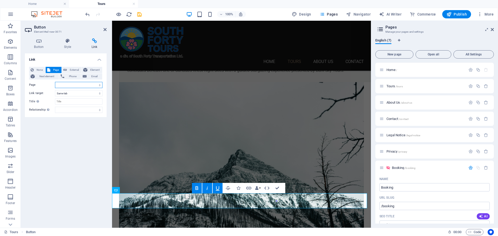
click at [99, 87] on select "Home Tours About Us Contact Legal Notice Privacy Booking" at bounding box center [79, 85] width 48 height 6
click at [55, 82] on select "Home Tours About Us Contact Legal Notice Privacy Booking" at bounding box center [79, 85] width 48 height 6
click at [378, 162] on icon at bounding box center [379, 163] width 3 height 3
select select "6"
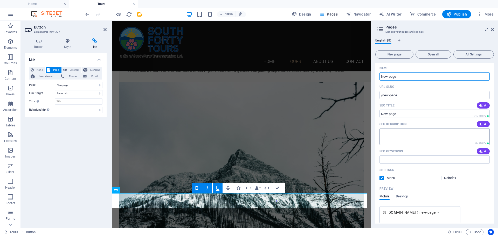
scroll to position [104, 0]
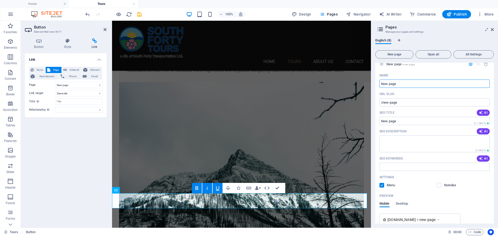
click at [486, 64] on icon "button" at bounding box center [486, 64] width 4 height 4
click at [63, 158] on div "Link None Page External Element Next element Phone Email Page Home Tours About …" at bounding box center [66, 138] width 82 height 171
click at [104, 29] on icon at bounding box center [105, 30] width 3 height 4
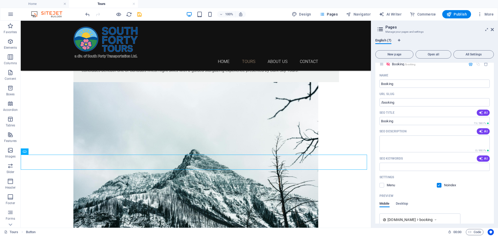
click at [156, 13] on div "100% Design Pages Navigator AI Writer Commerce Publish More" at bounding box center [290, 14] width 412 height 8
click at [138, 14] on icon "save" at bounding box center [140, 14] width 6 height 6
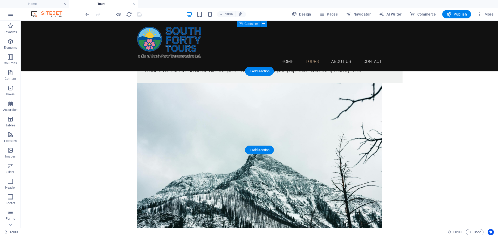
scroll to position [470, 0]
click at [134, 4] on link at bounding box center [133, 4] width 3 height 5
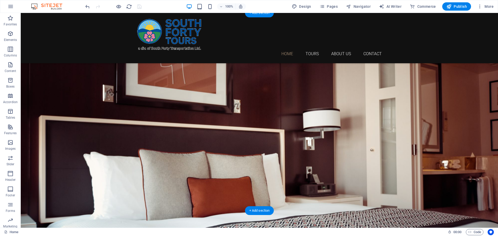
scroll to position [0, 0]
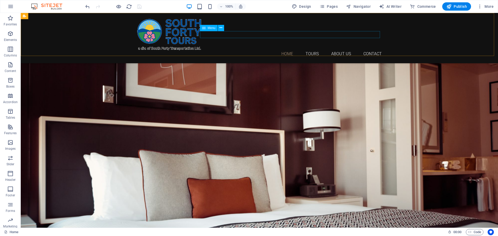
click at [308, 50] on nav "Home Tours About Us Contact" at bounding box center [259, 53] width 245 height 7
click at [324, 5] on icon "button" at bounding box center [322, 6] width 5 height 5
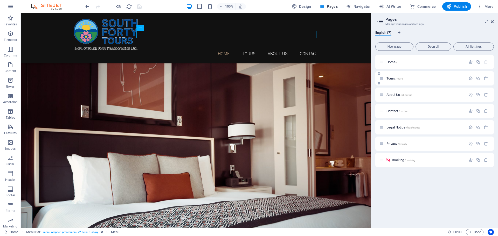
click at [399, 76] on div "Tours /tours" at bounding box center [423, 79] width 86 height 6
click at [388, 78] on span "Tours /tours" at bounding box center [395, 79] width 16 height 4
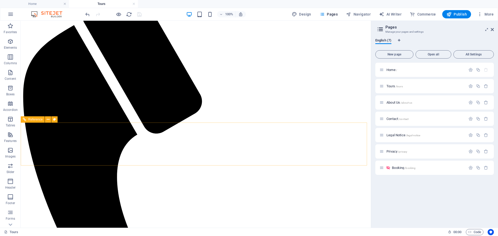
scroll to position [87, 0]
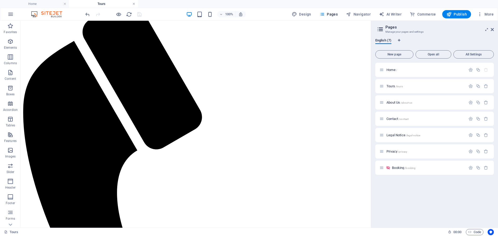
click at [135, 3] on link at bounding box center [133, 4] width 3 height 5
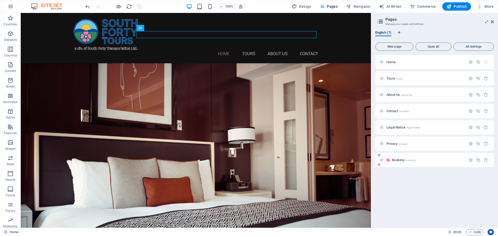
drag, startPoint x: 424, startPoint y: 160, endPoint x: 425, endPoint y: 166, distance: 6.1
click at [425, 166] on div "Booking /booking" at bounding box center [435, 160] width 119 height 14
click at [381, 160] on div "Home / Tours /tours About Us /about-us Contact /contact Legal Notice /legal-not…" at bounding box center [435, 111] width 119 height 112
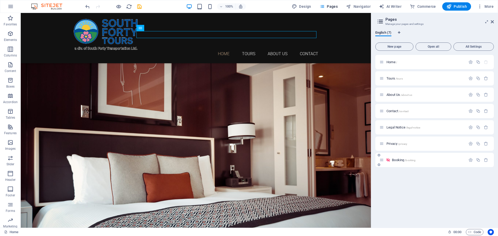
click at [432, 162] on p "Booking /booking" at bounding box center [428, 160] width 72 height 3
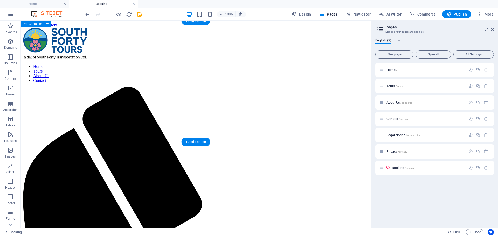
scroll to position [0, 0]
click at [9, 77] on span "Content" at bounding box center [10, 76] width 21 height 12
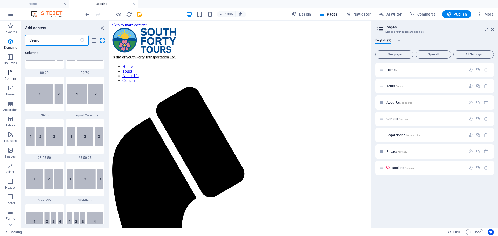
scroll to position [908, 0]
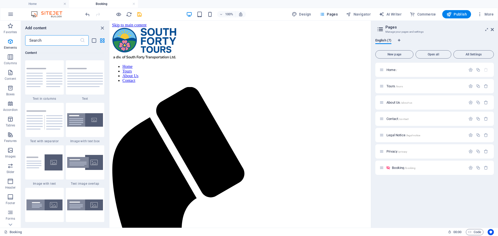
click at [52, 40] on input "text" at bounding box center [52, 40] width 55 height 10
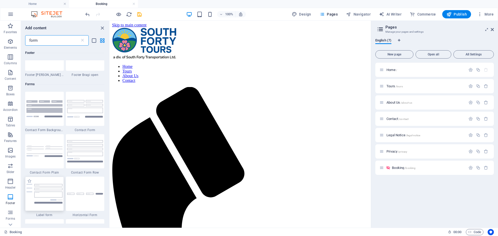
scroll to position [156, 0]
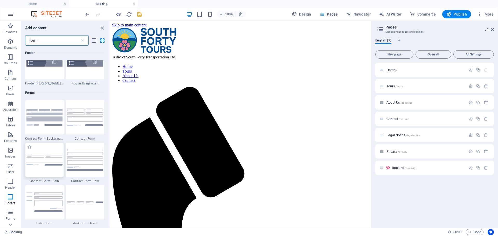
type input "form"
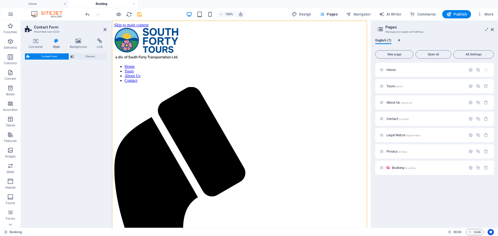
select select "rem"
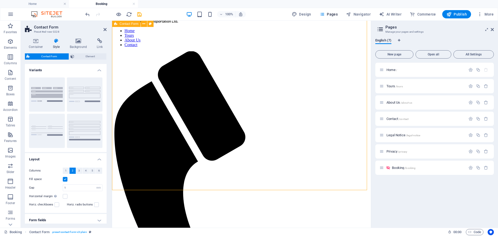
scroll to position [52, 0]
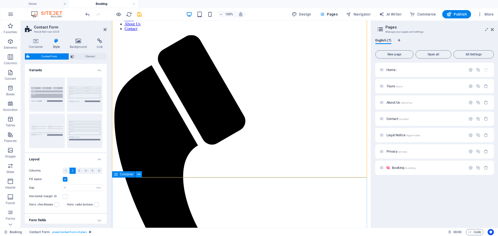
click at [140, 175] on icon at bounding box center [139, 174] width 3 height 5
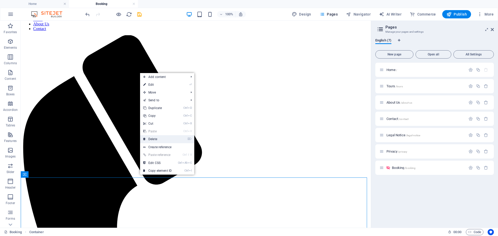
click at [162, 139] on link "⌦ Delete" at bounding box center [157, 140] width 35 height 8
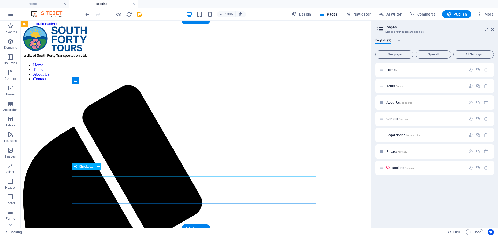
scroll to position [0, 0]
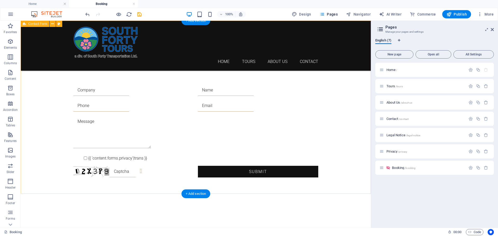
click at [42, 67] on div "{{ 'content.forms.privacy'|trans }} Unreadable? Regenerate Submit" at bounding box center [196, 110] width 350 height 178
click at [42, 72] on div "{{ 'content.forms.privacy'|trans }} Unreadable? Regenerate Submit" at bounding box center [196, 110] width 350 height 178
click at [44, 104] on div "{{ 'content.forms.privacy'|trans }} Unreadable? Regenerate Submit" at bounding box center [196, 110] width 350 height 178
select select "rem"
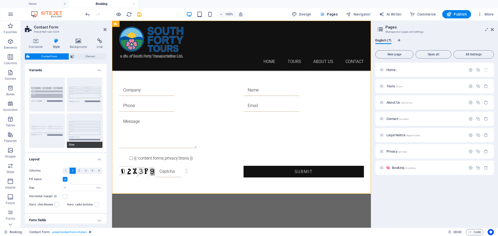
click at [83, 130] on button "Row" at bounding box center [85, 131] width 36 height 34
click at [65, 181] on label at bounding box center [65, 179] width 5 height 5
click at [0, 0] on input "Fill space" at bounding box center [0, 0] width 0 height 0
click at [65, 180] on label at bounding box center [65, 179] width 5 height 5
click at [0, 0] on input "Fill space" at bounding box center [0, 0] width 0 height 0
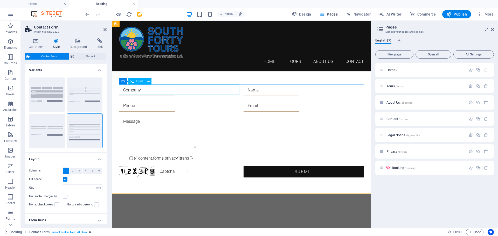
click at [140, 74] on div "{{ 'content.forms.privacy'|trans }} Unreadable? Regenerate Submit" at bounding box center [241, 110] width 259 height 178
click at [105, 28] on icon at bounding box center [105, 30] width 3 height 4
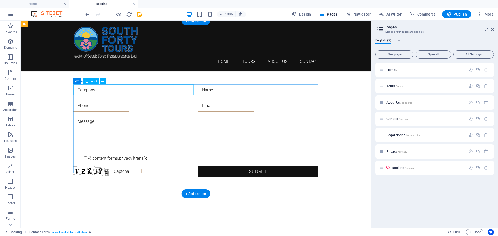
click at [98, 90] on div at bounding box center [133, 90] width 120 height 11
click at [103, 82] on icon at bounding box center [102, 81] width 3 height 5
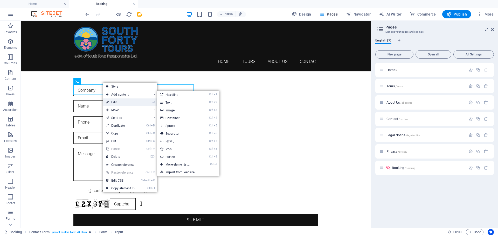
click at [120, 105] on link "⏎ Edit" at bounding box center [120, 103] width 35 height 8
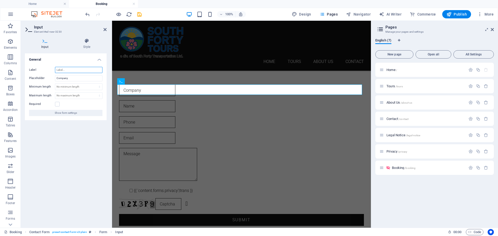
click at [70, 70] on input "Label" at bounding box center [79, 70] width 48 height 6
drag, startPoint x: 70, startPoint y: 79, endPoint x: 51, endPoint y: 79, distance: 19.2
click at [51, 79] on div "Placeholder Company" at bounding box center [65, 78] width 73 height 6
type input "First Name"
click at [139, 103] on div at bounding box center [241, 106] width 245 height 12
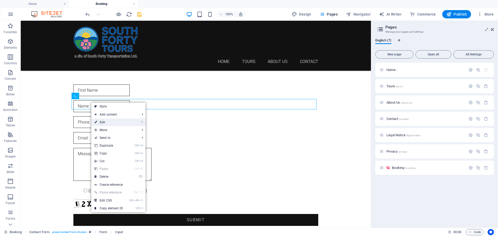
click at [108, 123] on link "⏎ Edit" at bounding box center [108, 123] width 35 height 8
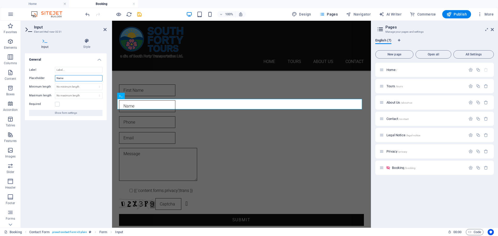
drag, startPoint x: 66, startPoint y: 79, endPoint x: 42, endPoint y: 79, distance: 24.1
click at [42, 79] on div "Placeholder Name" at bounding box center [65, 78] width 73 height 6
type input "Last Name"
click at [167, 81] on div "{{ 'content.forms.privacy'|trans }} Unreadable? Regenerate Submit" at bounding box center [241, 134] width 259 height 226
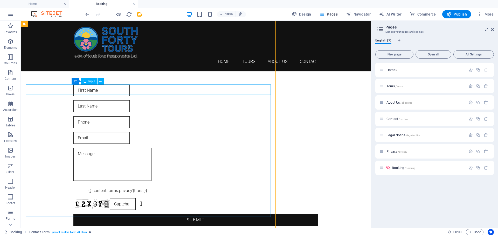
click at [155, 89] on div at bounding box center [195, 91] width 245 height 12
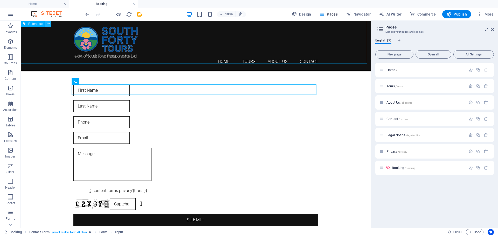
click at [49, 23] on icon at bounding box center [48, 23] width 3 height 5
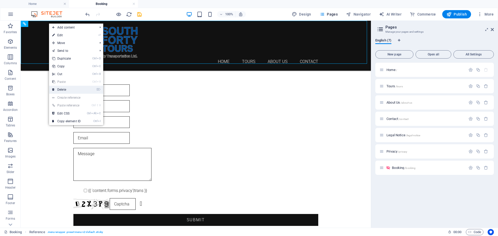
click at [60, 90] on link "⌦ Delete" at bounding box center [66, 90] width 35 height 8
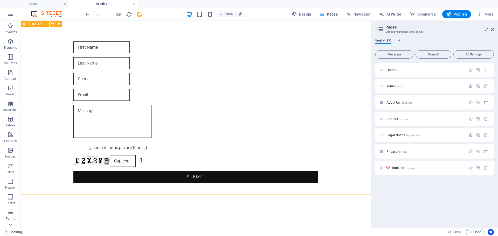
click at [52, 24] on icon at bounding box center [52, 23] width 3 height 5
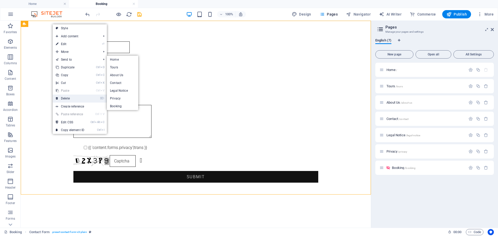
click at [64, 99] on link "⌦ Delete" at bounding box center [70, 99] width 35 height 8
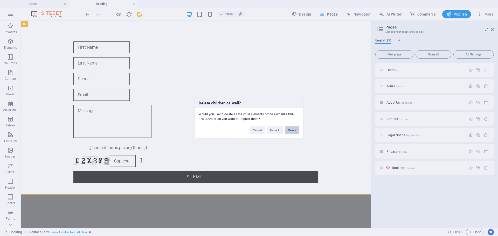
click at [292, 132] on button "Delete" at bounding box center [292, 130] width 15 height 8
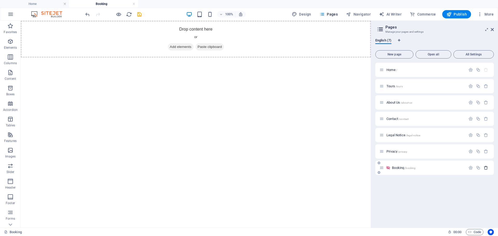
click at [487, 169] on icon "button" at bounding box center [486, 168] width 4 height 4
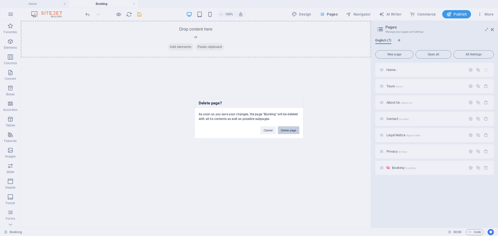
click at [292, 130] on button "Delete page" at bounding box center [289, 130] width 22 height 8
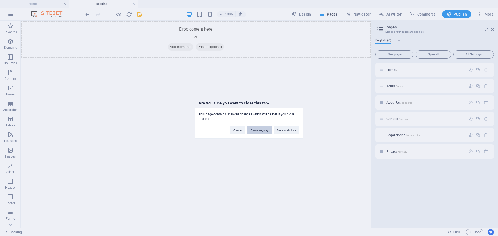
click at [258, 132] on button "Close anyway" at bounding box center [260, 130] width 24 height 8
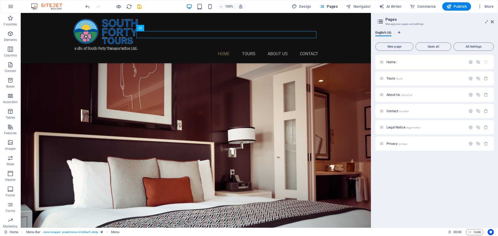
click at [427, 170] on div "Home / Tours /tours About Us /about-us Contact /contact Legal Notice /legal-not…" at bounding box center [435, 139] width 119 height 169
click at [402, 46] on span "New page" at bounding box center [394, 46] width 33 height 3
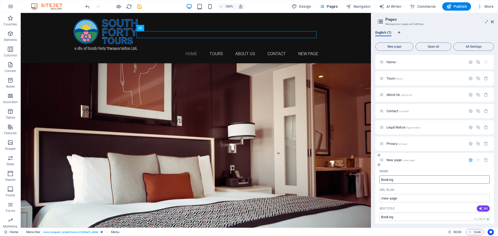
type input "Booking"
type input "/booking"
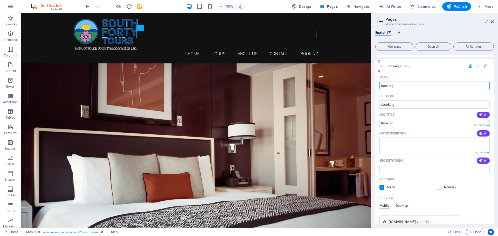
scroll to position [104, 0]
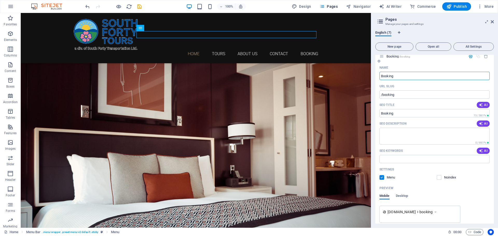
type input "Booking"
click at [442, 178] on span at bounding box center [443, 178] width 3 height 3
click at [384, 177] on label at bounding box center [382, 177] width 5 height 5
click at [0, 0] on input "checkbox" at bounding box center [0, 0] width 0 height 0
click at [439, 179] on label at bounding box center [439, 177] width 5 height 5
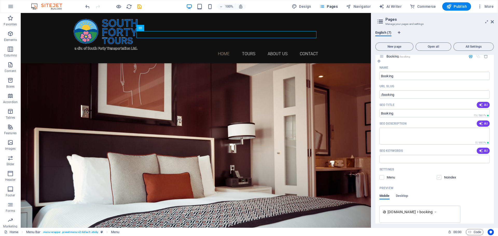
click at [0, 0] on input "checkbox" at bounding box center [0, 0] width 0 height 0
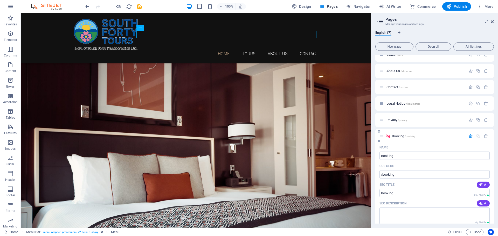
scroll to position [23, 0]
click at [453, 143] on div "Booking /booking" at bounding box center [435, 138] width 119 height 14
click at [403, 138] on span "Booking /booking" at bounding box center [404, 138] width 24 height 4
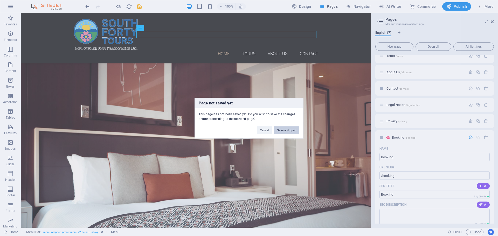
click at [288, 130] on button "Save and open" at bounding box center [286, 130] width 25 height 8
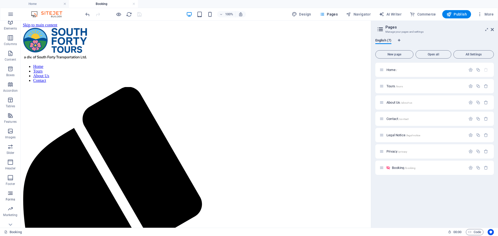
scroll to position [42, 0]
click at [13, 172] on icon "button" at bounding box center [10, 171] width 6 height 6
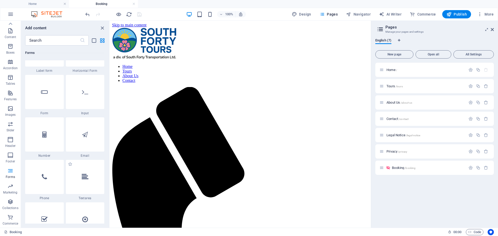
scroll to position [3894, 0]
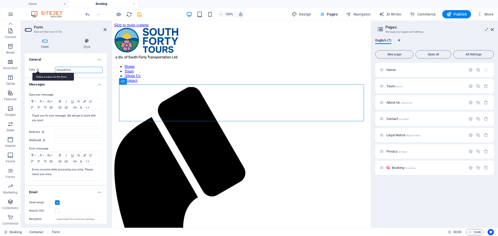
drag, startPoint x: 77, startPoint y: 71, endPoint x: 38, endPoint y: 71, distance: 38.2
click at [38, 71] on div "Title Define a name for the form. General form" at bounding box center [65, 70] width 73 height 6
type input "Booking Form"
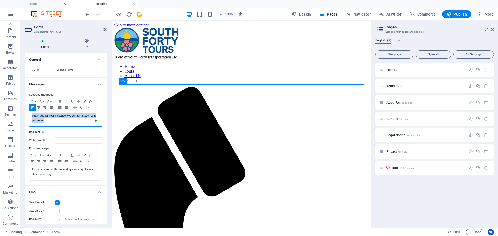
drag, startPoint x: 50, startPoint y: 121, endPoint x: 27, endPoint y: 116, distance: 23.0
click at [27, 116] on div "Success message Paragraph Format Normal Heading 1 Heading 2 Heading 3 Heading 4…" at bounding box center [66, 137] width 82 height 98
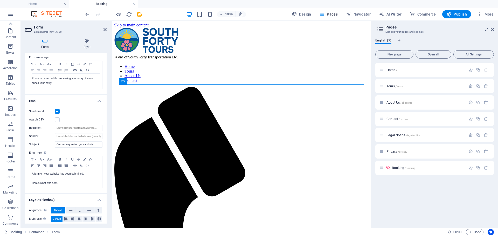
scroll to position [104, 0]
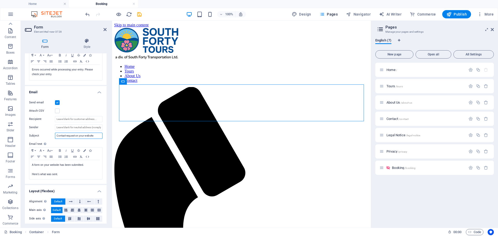
drag, startPoint x: 97, startPoint y: 135, endPoint x: 21, endPoint y: 135, distance: 76.6
click at [21, 135] on div "Form Style General Title Define a name for the form. Booking Form Messages Succ…" at bounding box center [66, 131] width 90 height 194
type input "NEW BOOKING"
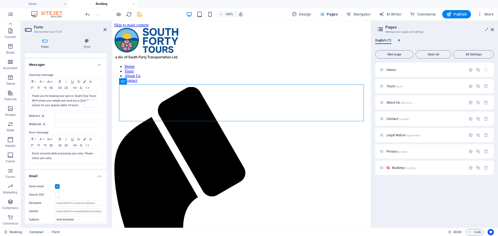
scroll to position [0, 0]
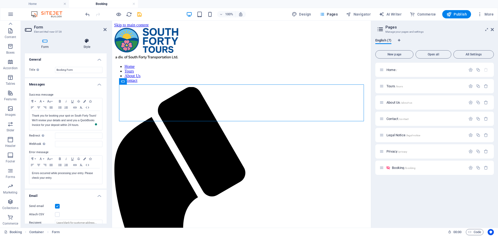
click at [88, 45] on h4 "Style" at bounding box center [86, 43] width 39 height 11
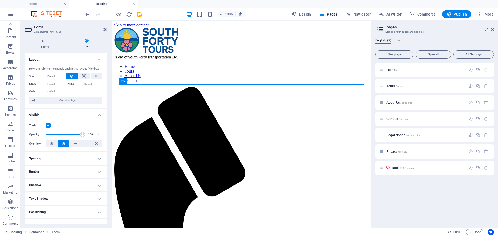
scroll to position [26, 0]
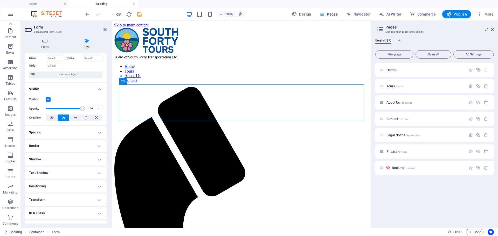
click at [75, 144] on h4 "Border" at bounding box center [66, 146] width 82 height 12
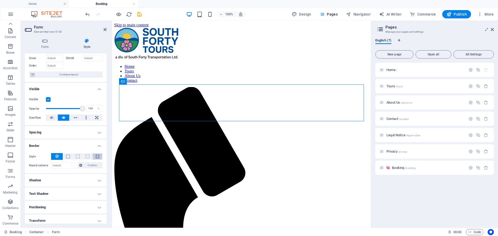
click at [99, 156] on button at bounding box center [98, 157] width 10 height 6
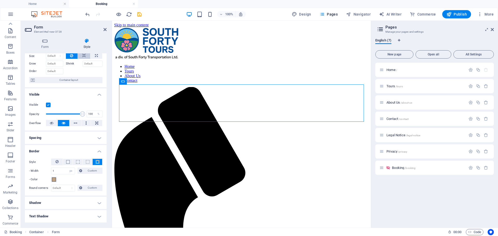
scroll to position [9, 0]
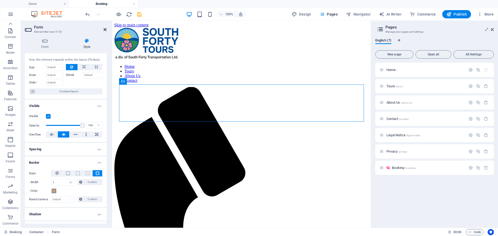
click at [104, 30] on icon at bounding box center [105, 30] width 3 height 4
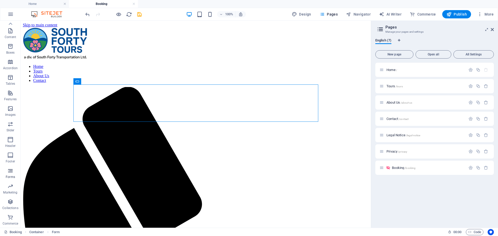
click at [10, 174] on span "Forms" at bounding box center [10, 174] width 21 height 12
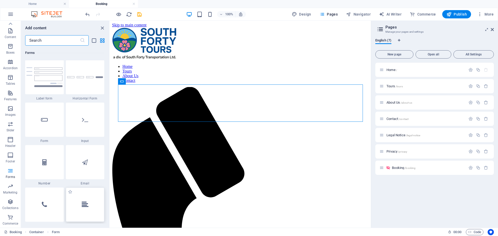
scroll to position [3868, 0]
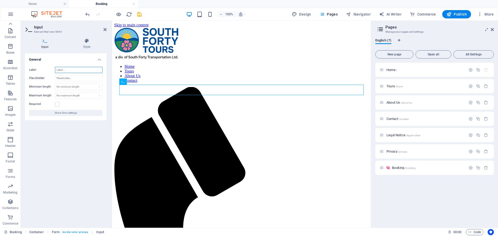
click at [75, 70] on input "Label" at bounding box center [79, 70] width 48 height 6
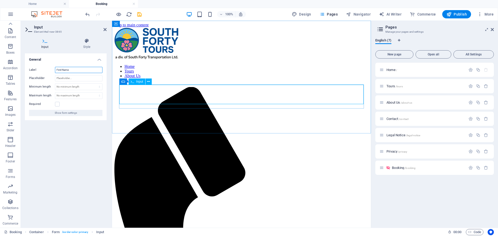
type input "First Name"
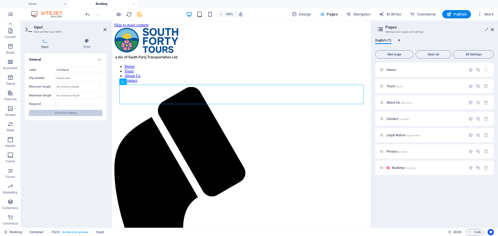
click at [73, 113] on span "Show form settings" at bounding box center [66, 113] width 22 height 6
select select "px"
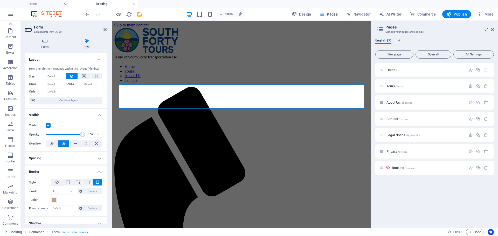
click at [85, 43] on h4 "Style" at bounding box center [86, 43] width 39 height 11
click at [43, 45] on h4 "Form" at bounding box center [46, 43] width 42 height 11
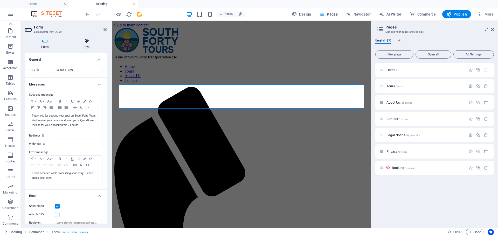
click at [83, 42] on icon at bounding box center [86, 40] width 39 height 5
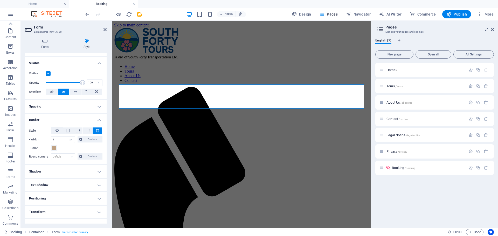
scroll to position [78, 0]
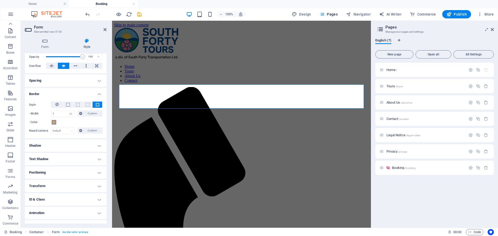
click at [83, 176] on h4 "Positioning" at bounding box center [66, 173] width 82 height 12
click at [83, 172] on h4 "Positioning" at bounding box center [66, 171] width 82 height 9
click at [84, 160] on h4 "Text Shadow" at bounding box center [66, 159] width 82 height 12
click at [84, 160] on h4 "Text Shadow" at bounding box center [66, 157] width 82 height 9
click at [86, 143] on h4 "Shadow" at bounding box center [66, 146] width 82 height 12
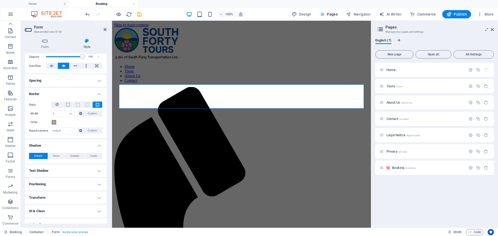
click at [86, 143] on h4 "Shadow" at bounding box center [66, 144] width 82 height 9
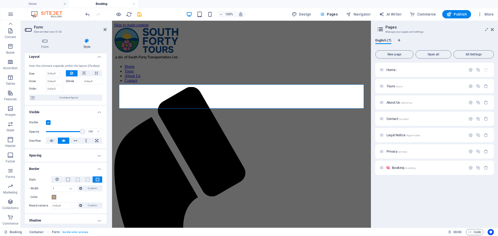
scroll to position [0, 0]
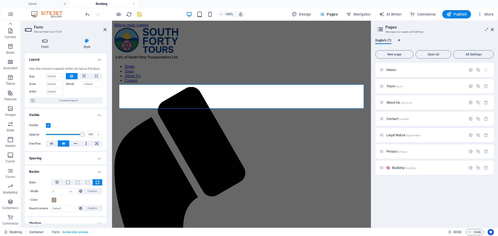
click at [48, 40] on icon at bounding box center [45, 40] width 40 height 5
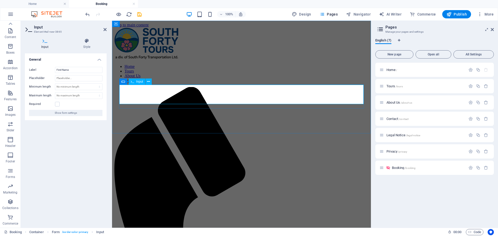
click at [76, 76] on input "Placeholder" at bounding box center [79, 78] width 48 height 6
drag, startPoint x: 77, startPoint y: 70, endPoint x: 50, endPoint y: 70, distance: 26.7
click at [50, 70] on div "Label First Name" at bounding box center [65, 70] width 73 height 6
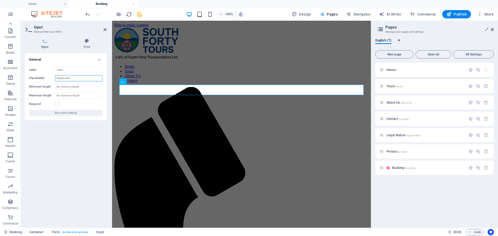
click at [65, 79] on input "Placeholder" at bounding box center [79, 78] width 48 height 6
type input "First Name"
click at [58, 103] on label at bounding box center [57, 104] width 5 height 5
click at [0, 0] on input "Required" at bounding box center [0, 0] width 0 height 0
click at [87, 86] on select "No minimum length chars" at bounding box center [78, 87] width 47 height 6
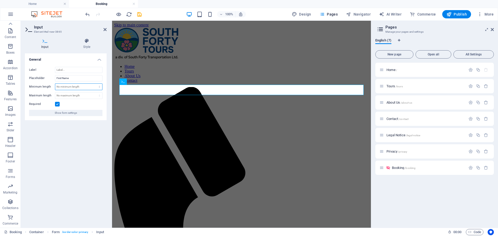
select select "characters"
click at [95, 84] on select "No minimum length chars" at bounding box center [78, 87] width 47 height 6
type input "3"
click at [79, 105] on div "Required" at bounding box center [65, 104] width 73 height 6
click at [94, 95] on select "No maximum length chars" at bounding box center [78, 96] width 47 height 6
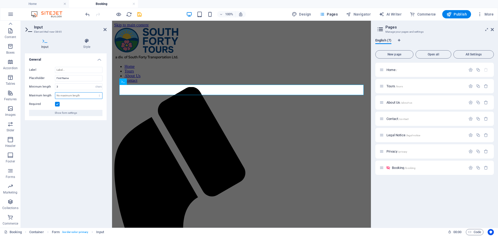
select select "characters"
click at [95, 93] on select "No maximum length chars" at bounding box center [78, 96] width 47 height 6
type input "50"
click at [86, 44] on h4 "Style" at bounding box center [87, 43] width 40 height 11
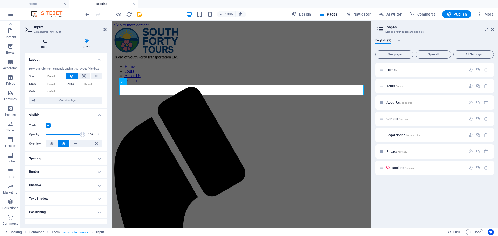
click at [44, 44] on h4 "Input" at bounding box center [46, 43] width 42 height 11
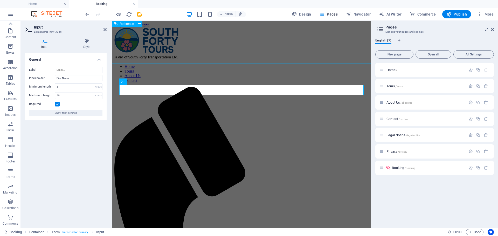
click at [149, 63] on div "Home Tours About Us Contact Menu" at bounding box center [241, 227] width 255 height 399
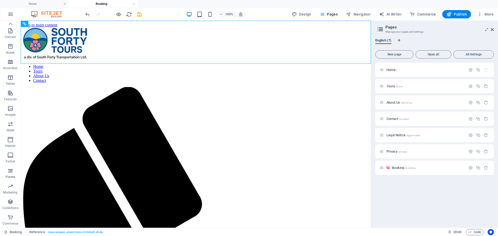
click at [11, 170] on icon "button" at bounding box center [10, 171] width 6 height 6
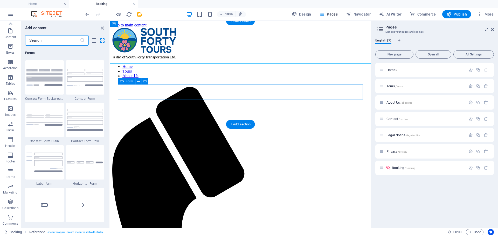
scroll to position [3790, 0]
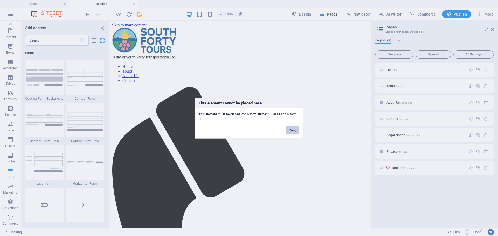
click at [292, 128] on button "Okay" at bounding box center [293, 130] width 13 height 8
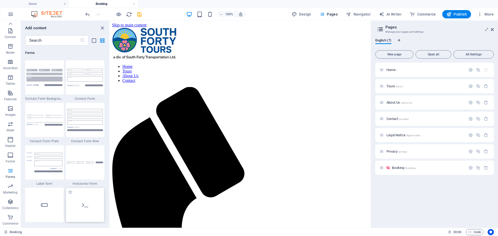
click at [81, 200] on div at bounding box center [85, 205] width 39 height 34
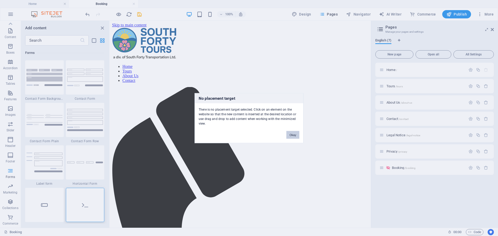
click at [292, 137] on button "Okay" at bounding box center [293, 135] width 13 height 8
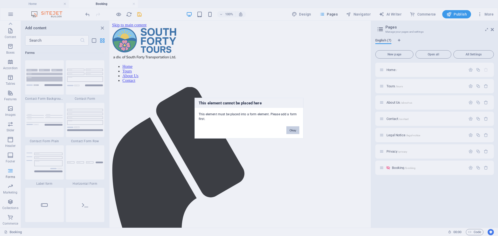
click at [292, 131] on button "Okay" at bounding box center [293, 130] width 13 height 8
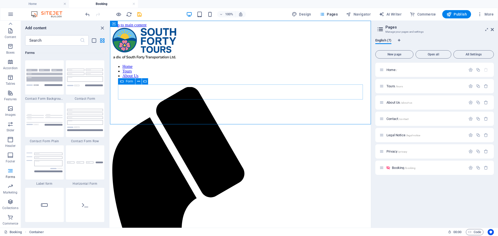
click at [124, 82] on div "Form" at bounding box center [126, 81] width 17 height 6
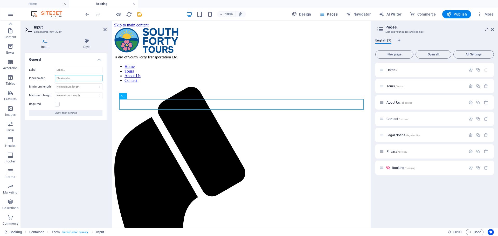
click at [71, 77] on input "Placeholder" at bounding box center [79, 78] width 48 height 6
type input "Last Name"
click at [74, 86] on select "No minimum length chars" at bounding box center [78, 87] width 47 height 6
select select "characters"
click at [95, 84] on select "No minimum length chars" at bounding box center [78, 87] width 47 height 6
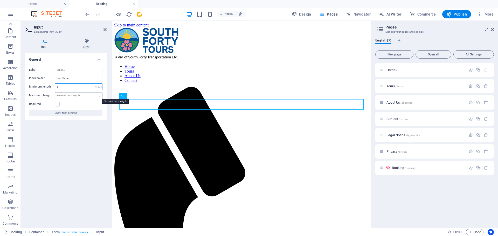
type input "3"
drag, startPoint x: 72, startPoint y: 95, endPoint x: 75, endPoint y: 95, distance: 2.9
click at [72, 95] on select "No maximum length chars" at bounding box center [78, 96] width 47 height 6
select select "characters"
click at [95, 93] on select "No maximum length chars" at bounding box center [78, 96] width 47 height 6
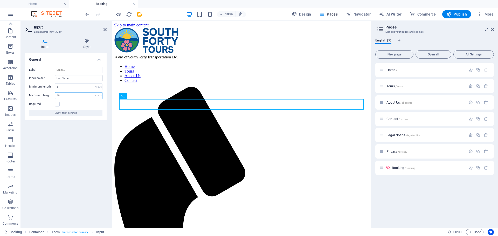
type input "50"
click at [80, 78] on input "Last Name" at bounding box center [79, 78] width 48 height 6
drag, startPoint x: 99, startPoint y: 79, endPoint x: 70, endPoint y: 79, distance: 29.6
click at [70, 79] on input "Last Name (as it appears on your ID)" at bounding box center [79, 78] width 48 height 6
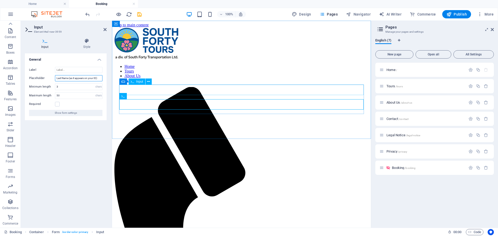
type input "Last Name (as it appears on your ID)"
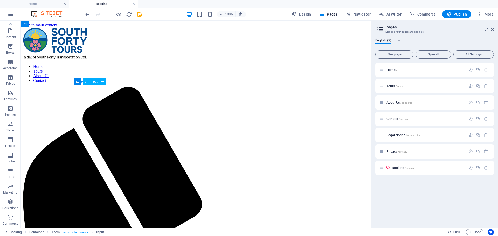
select select "characters"
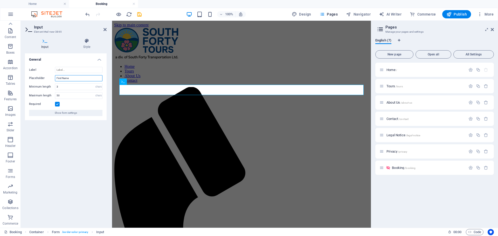
click at [77, 79] on input "First Name" at bounding box center [79, 78] width 48 height 6
paste input "(as it appears on your ID)"
click at [70, 79] on input "First Name ((as it appears on your ID)" at bounding box center [79, 78] width 48 height 6
click at [88, 47] on h4 "Style" at bounding box center [87, 43] width 40 height 11
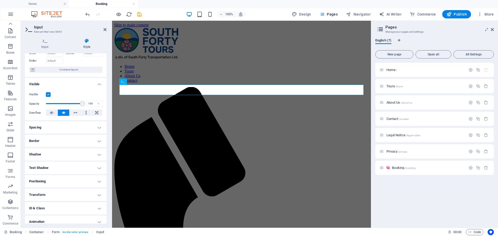
scroll to position [23, 0]
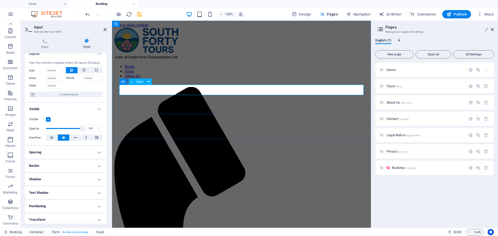
scroll to position [0, 0]
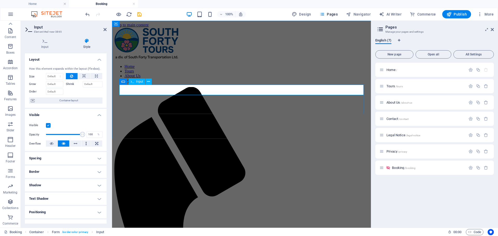
click at [43, 40] on icon at bounding box center [45, 40] width 40 height 5
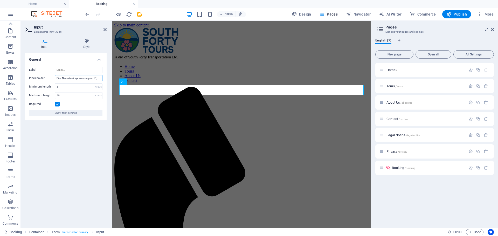
drag, startPoint x: 70, startPoint y: 77, endPoint x: 47, endPoint y: 78, distance: 22.6
click at [47, 78] on div "Placeholder First Name (as it appears on your ID)" at bounding box center [65, 78] width 73 height 6
type input "Full Name (as it appears on your ID)"
drag, startPoint x: 60, startPoint y: 96, endPoint x: 55, endPoint y: 96, distance: 5.2
click at [55, 96] on input "50" at bounding box center [78, 96] width 47 height 6
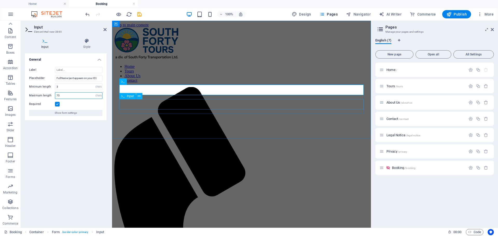
type input "75"
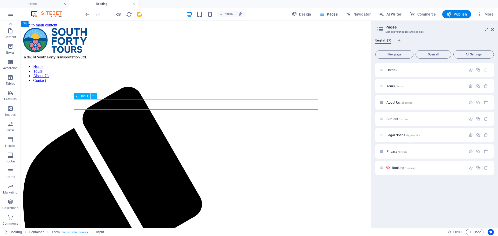
select select "characters"
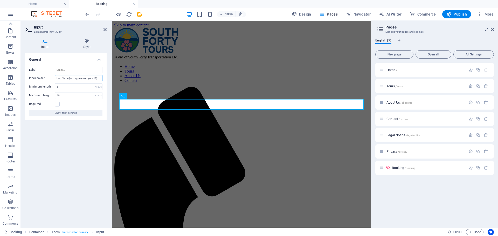
click at [74, 78] on input "Last Name (as it appears on your ID)" at bounding box center [79, 78] width 48 height 6
drag, startPoint x: 93, startPoint y: 78, endPoint x: 44, endPoint y: 77, distance: 48.5
click at [44, 77] on div "Placeholder Last Name (as it appears on your ID)" at bounding box center [65, 78] width 73 height 6
type input "Preferred Name (optional, for name tags, etc.)"
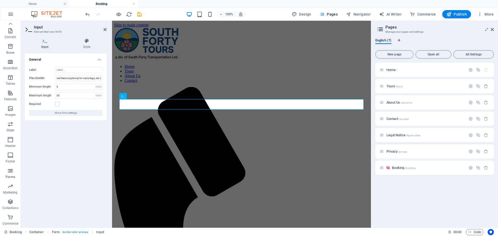
click at [10, 170] on icon "button" at bounding box center [10, 171] width 6 height 6
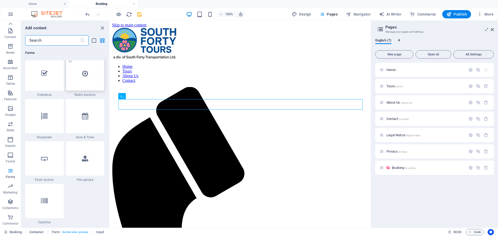
scroll to position [4050, 0]
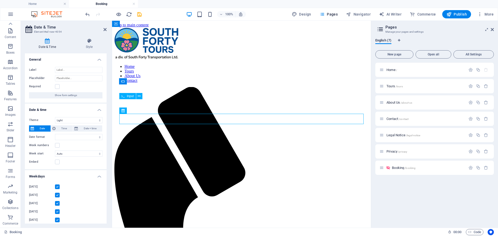
select select "1"
click at [74, 76] on input "Placeholder" at bounding box center [79, 78] width 48 height 6
type input "Date of Birth"
click at [58, 87] on label at bounding box center [57, 86] width 5 height 5
click at [0, 0] on input "Required" at bounding box center [0, 0] width 0 height 0
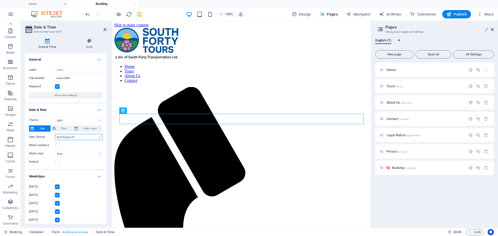
click at [89, 137] on select "2025-10-03 (Y-m-d) 03/10/2025 (d/m/Y) 10/03/2025 (m/d/Y) 03.10.2025 (d.m.Y) 03-…" at bounding box center [79, 137] width 48 height 6
select select "11"
click at [55, 134] on select "2025-10-03 (Y-m-d) 03/10/2025 (d/m/Y) 10/03/2025 (m/d/Y) 03.10.2025 (d.m.Y) 03-…" at bounding box center [79, 137] width 48 height 6
click at [68, 153] on select "Auto Monday Saturday Sunday" at bounding box center [79, 154] width 48 height 6
select select "3"
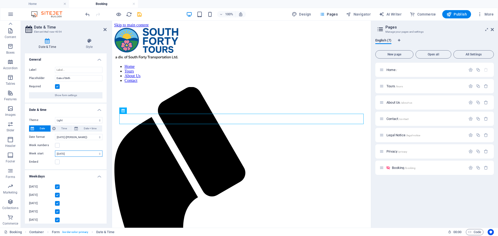
click at [55, 151] on select "Auto Monday Saturday Sunday" at bounding box center [79, 154] width 48 height 6
click at [58, 163] on label at bounding box center [57, 162] width 5 height 5
click at [0, 0] on input "Embed" at bounding box center [0, 0] width 0 height 0
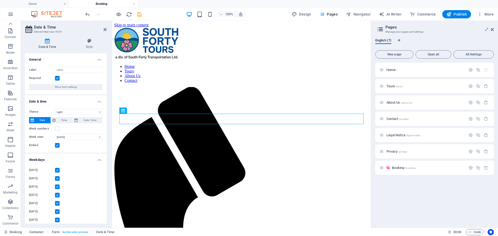
select select "9"
click at [57, 146] on label at bounding box center [57, 145] width 5 height 5
click at [0, 0] on input "Embed" at bounding box center [0, 0] width 0 height 0
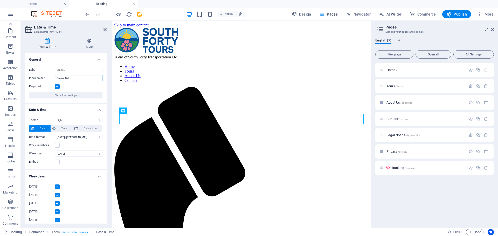
click at [78, 77] on input "Date of Birth" at bounding box center [79, 78] width 48 height 6
type input "Date of Birth (DD-MMM-YYYY)"
click at [83, 120] on select "Light Dark" at bounding box center [79, 120] width 48 height 6
click at [78, 121] on select "Light Dark" at bounding box center [79, 120] width 48 height 6
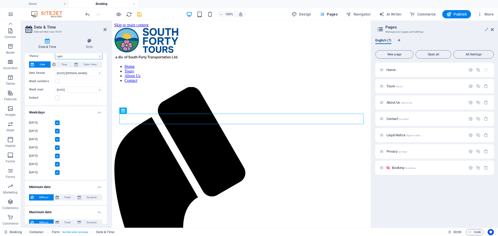
scroll to position [71, 0]
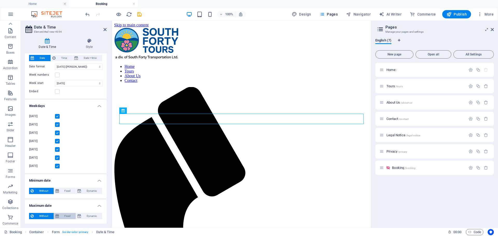
click at [66, 218] on span "Fixed" at bounding box center [67, 216] width 14 height 6
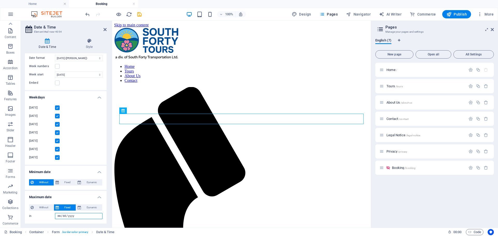
click at [70, 216] on input "in" at bounding box center [79, 216] width 48 height 6
click at [61, 216] on input "in" at bounding box center [79, 216] width 48 height 6
click at [78, 218] on input "in" at bounding box center [79, 216] width 48 height 6
drag, startPoint x: 78, startPoint y: 216, endPoint x: 50, endPoint y: 217, distance: 27.8
click at [50, 217] on div "in" at bounding box center [65, 216] width 73 height 6
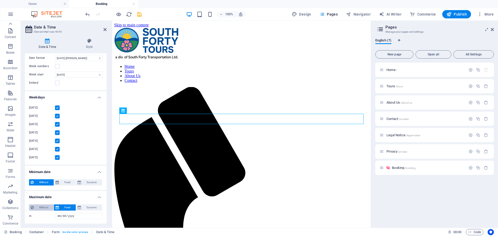
click at [42, 208] on span "Without" at bounding box center [43, 208] width 17 height 6
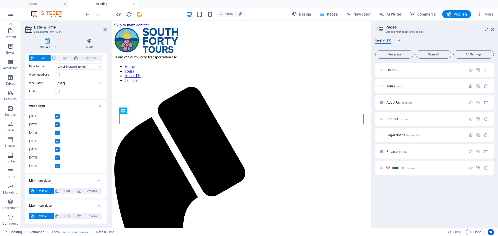
scroll to position [71, 0]
click at [9, 174] on span "Forms" at bounding box center [10, 174] width 21 height 12
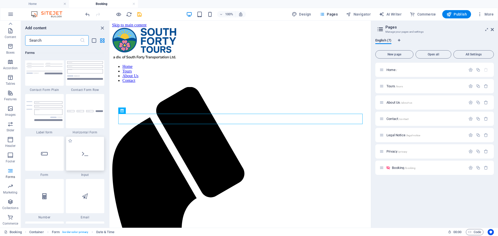
scroll to position [3842, 0]
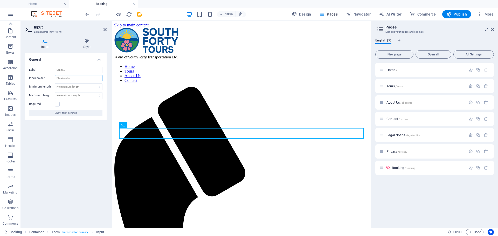
click at [61, 81] on input "Placeholder" at bounding box center [79, 78] width 48 height 6
type input "Emergency Contact Name"
click at [58, 104] on label at bounding box center [57, 104] width 5 height 5
click at [0, 0] on input "Required" at bounding box center [0, 0] width 0 height 0
click at [76, 87] on select "No minimum length chars" at bounding box center [78, 87] width 47 height 6
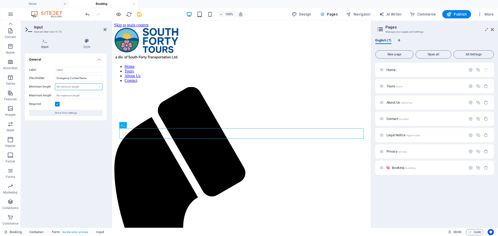
select select "characters"
click at [95, 84] on select "No minimum length chars" at bounding box center [78, 87] width 47 height 6
type input "3"
click at [68, 95] on select "No maximum length chars" at bounding box center [78, 96] width 47 height 6
select select "characters"
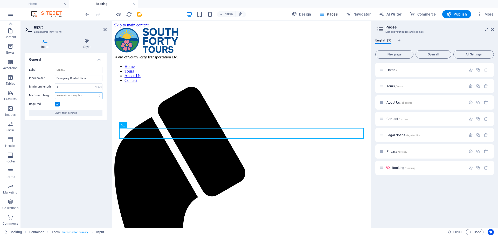
click at [95, 93] on select "No maximum length chars" at bounding box center [78, 96] width 47 height 6
type input "5"
type input "75"
click at [71, 104] on div "Required" at bounding box center [65, 104] width 73 height 6
click at [11, 170] on icon "button" at bounding box center [10, 171] width 6 height 6
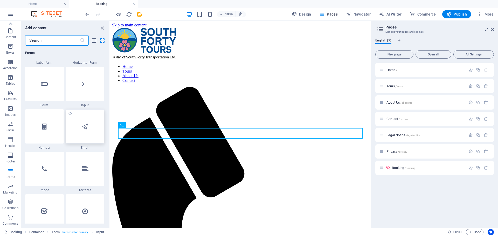
scroll to position [3920, 0]
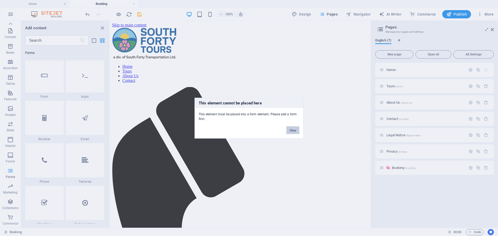
click at [295, 131] on button "Okay" at bounding box center [293, 130] width 13 height 8
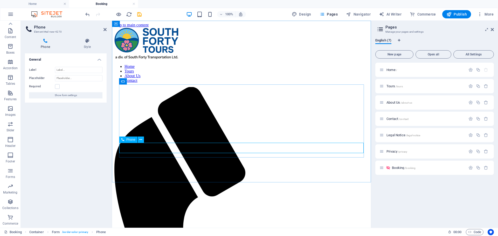
type input "Emergency Contact Phone Number"
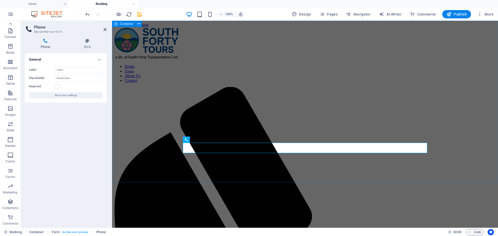
drag, startPoint x: 269, startPoint y: 148, endPoint x: 164, endPoint y: 151, distance: 104.6
click at [77, 78] on input "Placeholder" at bounding box center [79, 78] width 48 height 6
type input "Emergency Contact Phone Number"
click at [57, 87] on label at bounding box center [57, 86] width 5 height 5
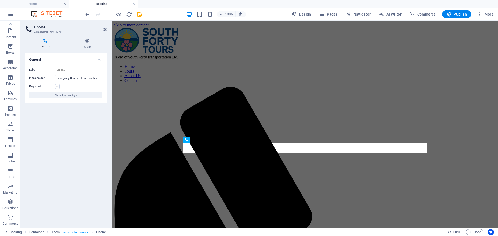
click at [0, 0] on input "Required" at bounding box center [0, 0] width 0 height 0
click at [7, 173] on span "Forms" at bounding box center [10, 174] width 21 height 12
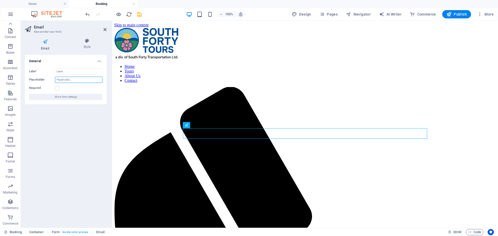
click at [65, 78] on input "Placeholder" at bounding box center [79, 80] width 48 height 6
drag, startPoint x: 80, startPoint y: 78, endPoint x: 53, endPoint y: 79, distance: 26.7
click at [53, 79] on div "Placeholder" at bounding box center [65, 80] width 73 height 6
type input "Email"
click at [56, 88] on label at bounding box center [57, 88] width 5 height 5
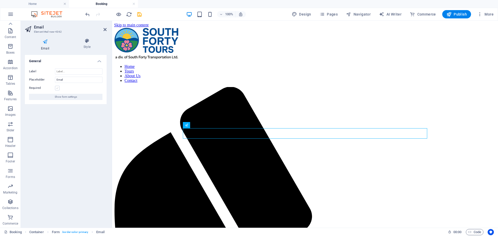
click at [0, 0] on input "Required" at bounding box center [0, 0] width 0 height 0
click at [11, 173] on icon "button" at bounding box center [10, 171] width 6 height 6
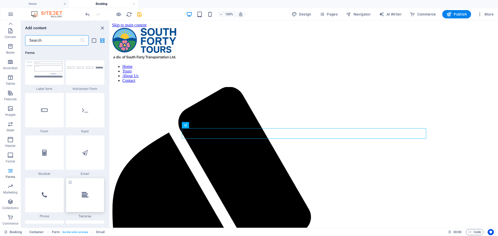
scroll to position [3894, 0]
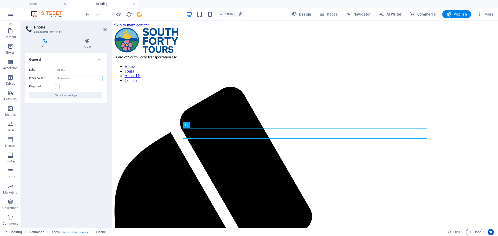
click at [68, 78] on input "Placeholder" at bounding box center [79, 78] width 48 height 6
type input "C"
click at [58, 86] on label at bounding box center [57, 86] width 5 height 5
click at [0, 0] on input "Required" at bounding box center [0, 0] width 0 height 0
click at [75, 78] on input "Phone Number" at bounding box center [79, 78] width 48 height 6
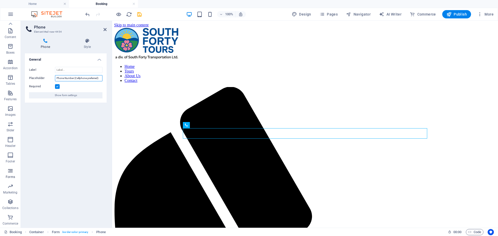
type input "Phone Number (Cellphone preferred)"
click at [11, 172] on icon "button" at bounding box center [10, 171] width 6 height 6
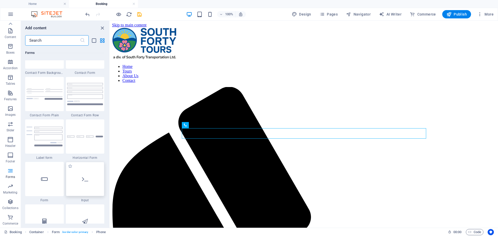
scroll to position [3842, 0]
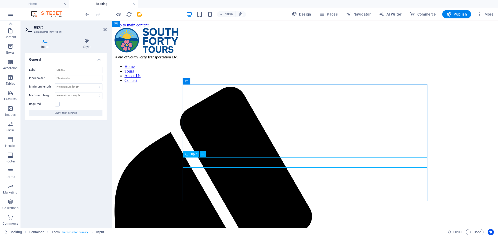
type input "A"
click at [78, 69] on input "Label" at bounding box center [79, 70] width 48 height 6
click at [72, 77] on input "Placeholder" at bounding box center [79, 78] width 48 height 6
type input "Address Line 1"
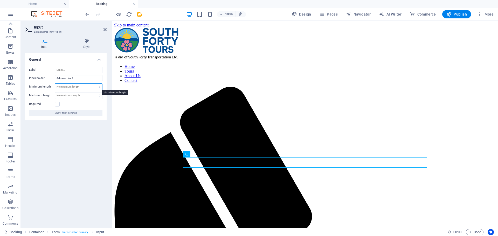
click at [72, 87] on select "No minimum length chars" at bounding box center [78, 87] width 47 height 6
select select "characters"
click at [95, 84] on select "No minimum length chars" at bounding box center [78, 87] width 47 height 6
click at [75, 97] on select "No maximum length chars" at bounding box center [78, 96] width 47 height 6
drag, startPoint x: 62, startPoint y: 85, endPoint x: 55, endPoint y: 87, distance: 7.7
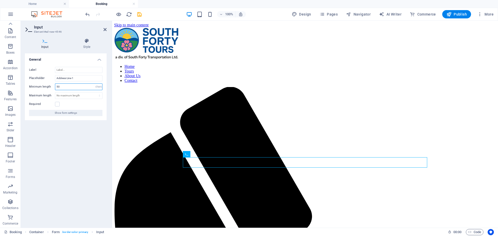
click at [55, 87] on div "Minimum length 50 No minimum length chars" at bounding box center [65, 87] width 73 height 7
type input "3"
type input "2"
click at [63, 95] on select "No maximum length chars" at bounding box center [78, 96] width 47 height 6
select select "characters"
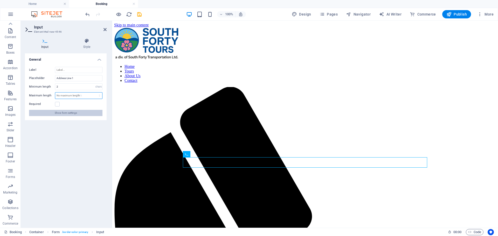
click at [95, 93] on select "No maximum length chars" at bounding box center [78, 96] width 47 height 6
drag, startPoint x: 62, startPoint y: 95, endPoint x: 57, endPoint y: 95, distance: 5.5
click at [57, 95] on input "50" at bounding box center [78, 96] width 47 height 6
type input "75"
click at [57, 106] on label at bounding box center [57, 104] width 5 height 5
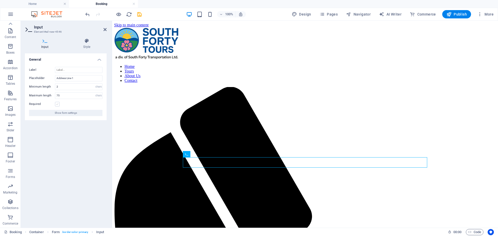
click at [0, 0] on input "Required" at bounding box center [0, 0] width 0 height 0
click at [10, 173] on icon "button" at bounding box center [10, 171] width 6 height 6
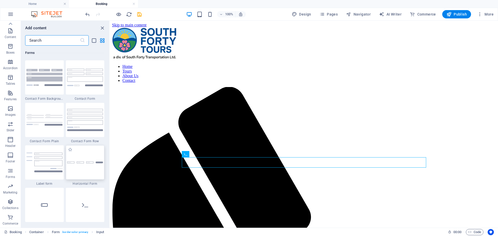
scroll to position [3790, 0]
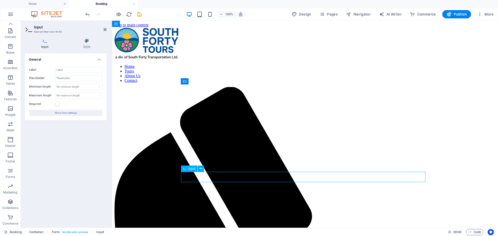
click at [68, 79] on input "Placeholder" at bounding box center [79, 78] width 48 height 6
type input "Address Line 2"
click at [71, 85] on select "No minimum length chars" at bounding box center [78, 87] width 47 height 6
select select "characters"
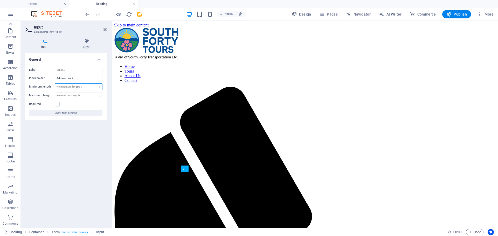
click at [95, 84] on select "No minimum length chars" at bounding box center [78, 87] width 47 height 6
type input "2"
click at [74, 96] on select "No maximum length chars" at bounding box center [78, 96] width 47 height 6
select select "characters"
click at [95, 93] on select "No maximum length chars" at bounding box center [78, 96] width 47 height 6
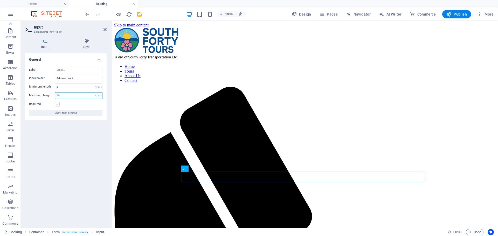
type input "50"
click at [59, 105] on label at bounding box center [57, 104] width 5 height 5
click at [0, 0] on input "Required" at bounding box center [0, 0] width 0 height 0
click at [57, 104] on label at bounding box center [57, 104] width 5 height 5
click at [0, 0] on input "Required" at bounding box center [0, 0] width 0 height 0
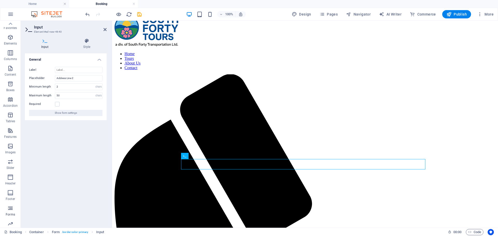
scroll to position [0, 0]
click at [10, 43] on icon "button" at bounding box center [10, 41] width 6 height 6
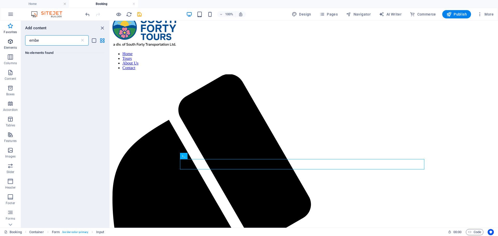
type input "embed"
drag, startPoint x: 49, startPoint y: 42, endPoint x: 12, endPoint y: 39, distance: 36.7
click at [12, 39] on div "Favorites Elements Columns Content Boxes Accordion Tables Features Images Slide…" at bounding box center [55, 124] width 110 height 207
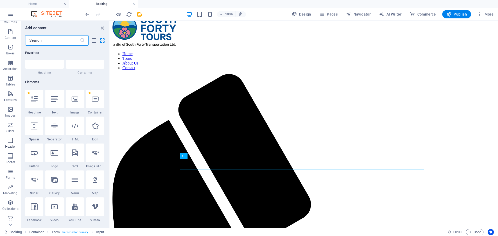
scroll to position [42, 0]
click at [12, 194] on p "Marketing" at bounding box center [10, 193] width 14 height 4
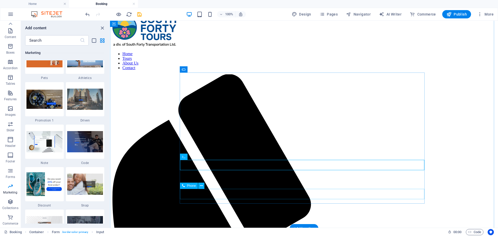
scroll to position [0, 0]
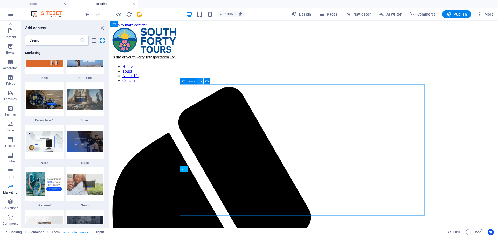
click at [201, 81] on icon at bounding box center [200, 81] width 3 height 5
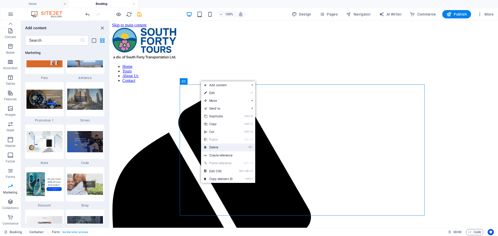
click at [220, 147] on link "⌦ Delete" at bounding box center [218, 148] width 35 height 8
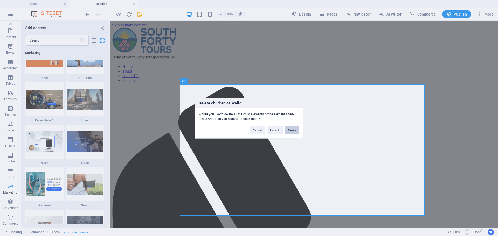
click at [290, 131] on button "Delete" at bounding box center [292, 130] width 15 height 8
